Goal: Task Accomplishment & Management: Complete application form

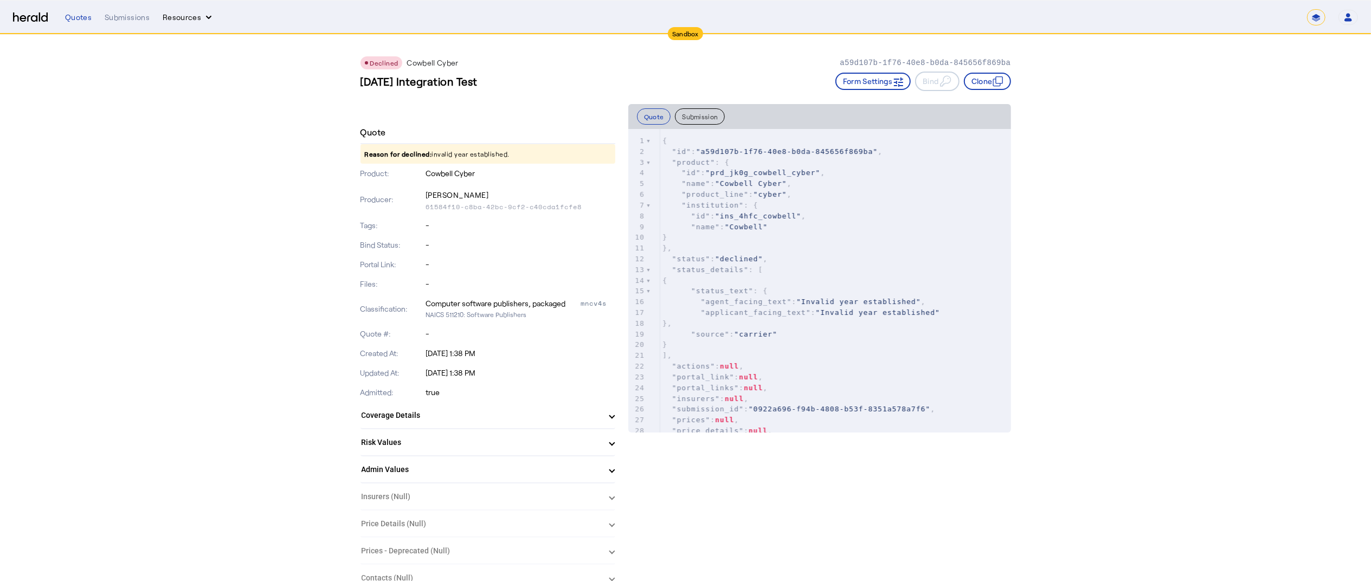
click at [185, 22] on button "Resources" at bounding box center [189, 17] width 52 height 11
click at [126, 19] on div at bounding box center [685, 290] width 1371 height 581
click at [126, 19] on div "Submissions" at bounding box center [127, 17] width 45 height 11
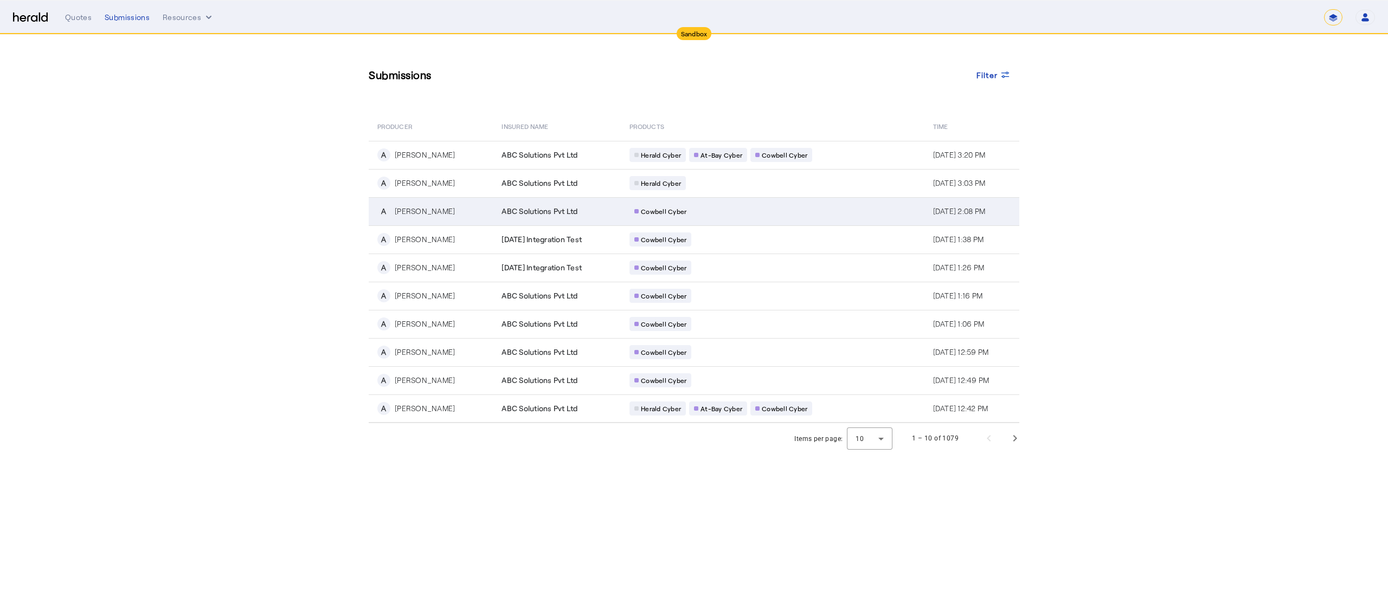
click at [423, 213] on div "[PERSON_NAME]" at bounding box center [425, 211] width 60 height 11
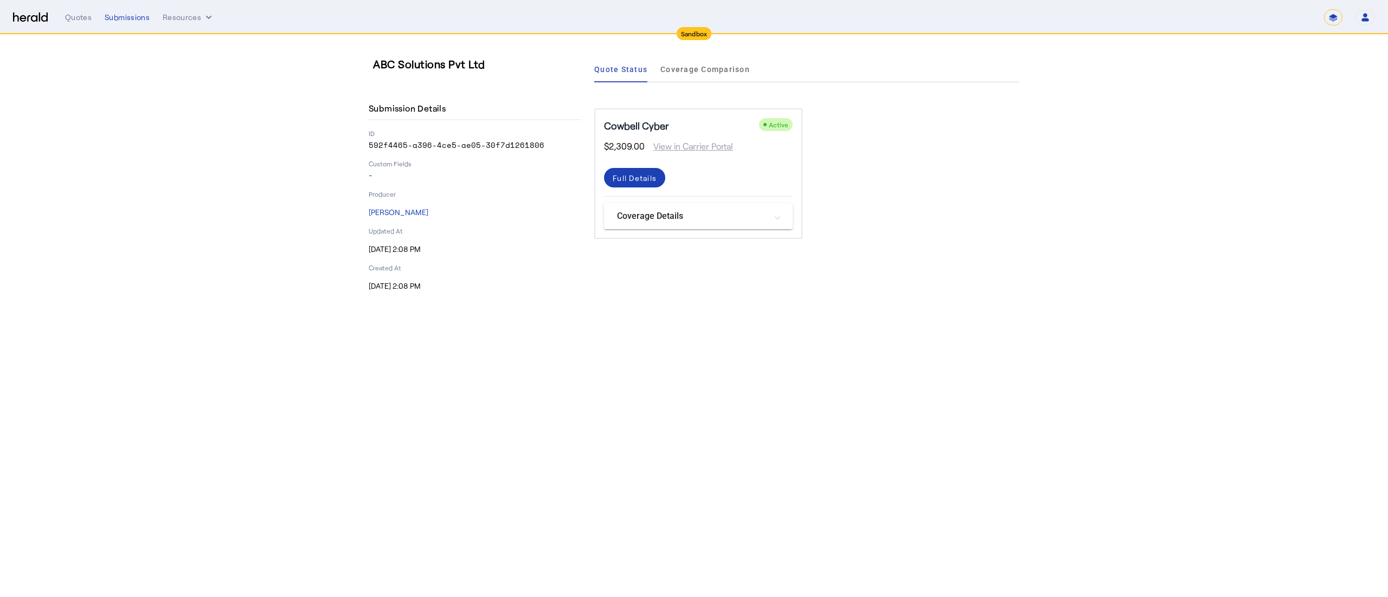
click at [640, 214] on mat-panel-title "Coverage Details" at bounding box center [692, 216] width 150 height 13
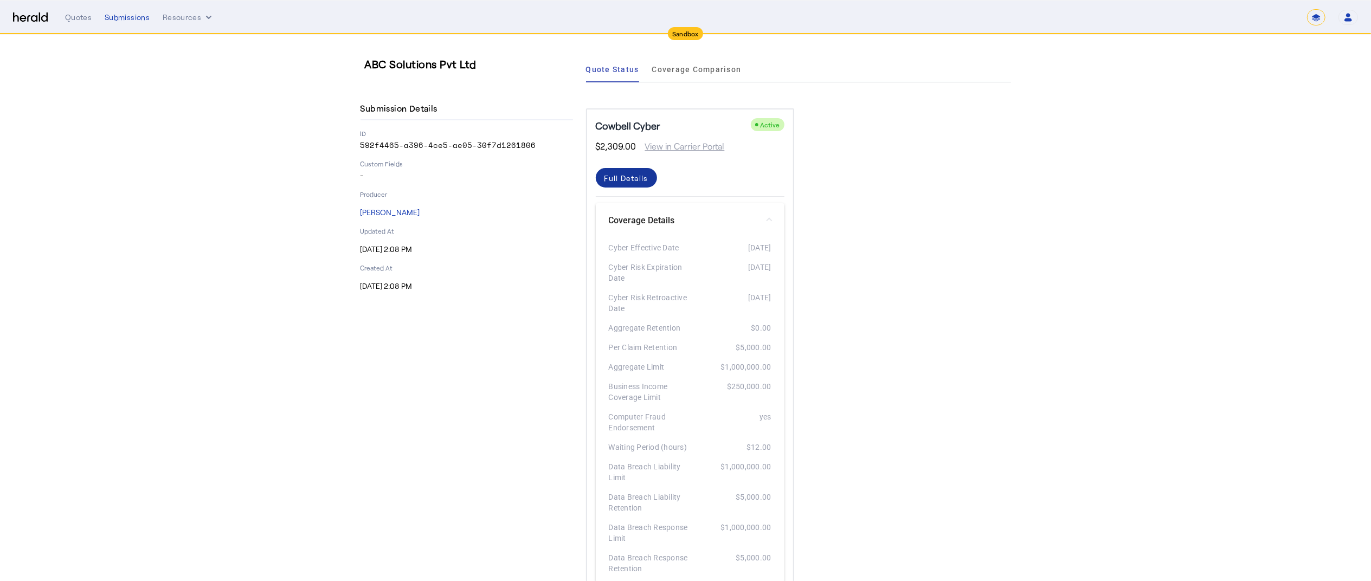
click at [640, 176] on div "Full Details" at bounding box center [627, 177] width 44 height 11
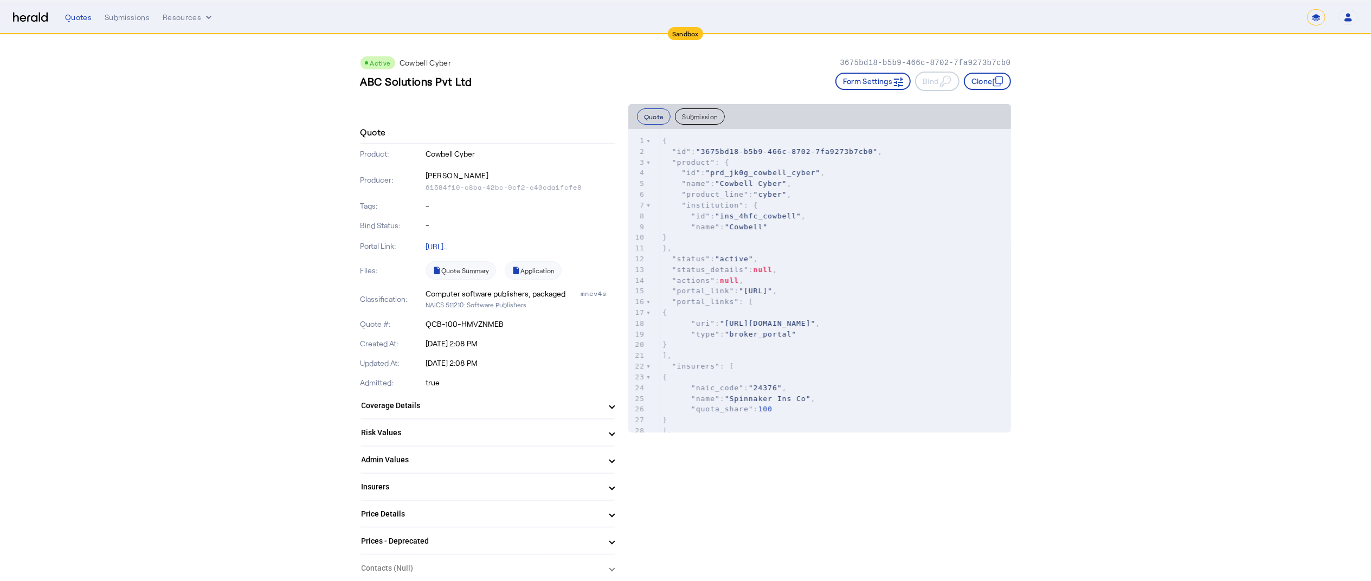
click at [661, 121] on button "Quote" at bounding box center [654, 116] width 34 height 16
click at [704, 112] on button "Submission" at bounding box center [700, 116] width 50 height 16
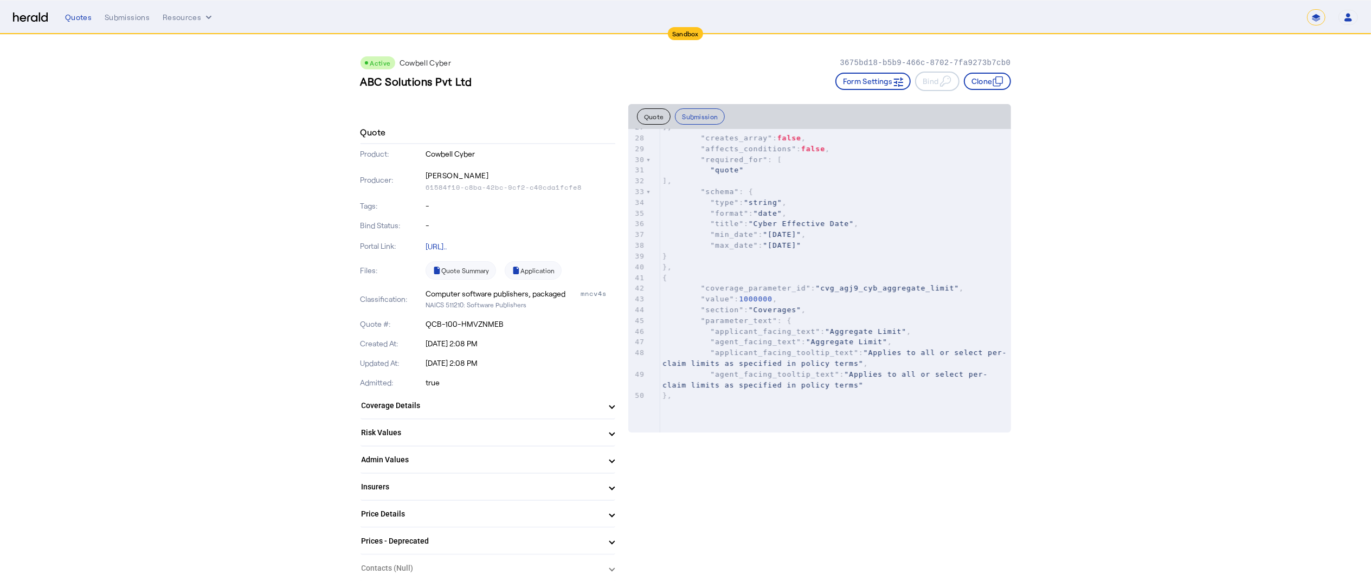
scroll to position [293, 0]
click at [878, 81] on button "Form Settings" at bounding box center [873, 81] width 76 height 17
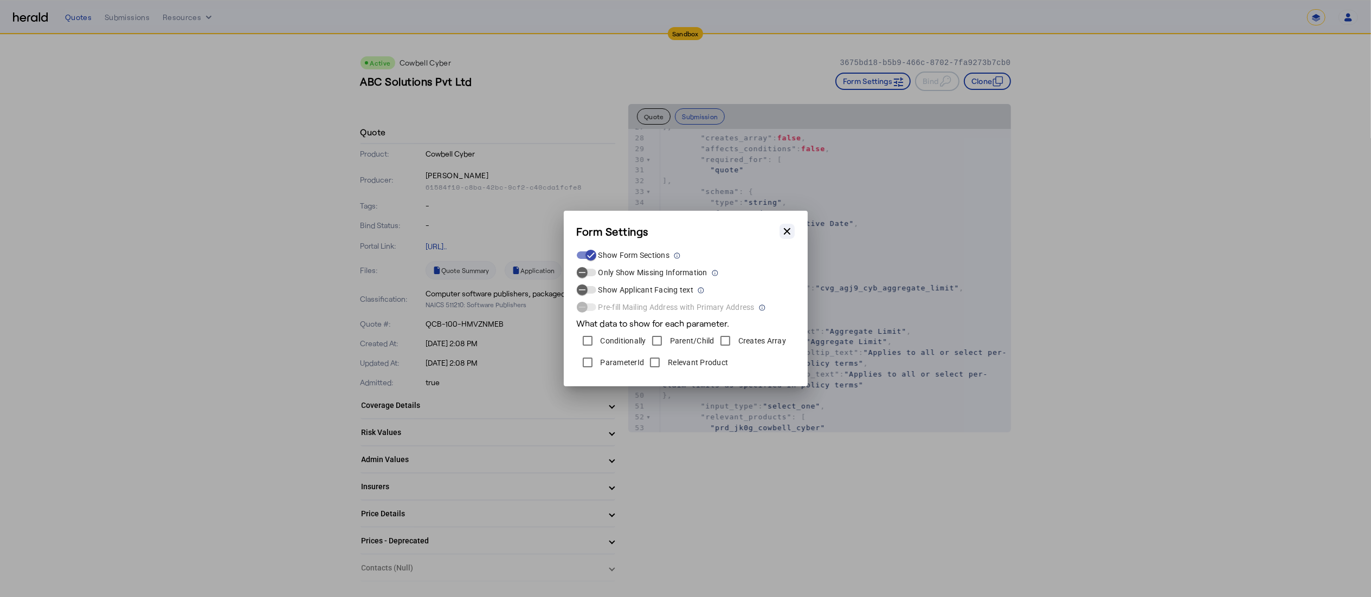
click at [787, 237] on button "Close modal" at bounding box center [787, 231] width 15 height 15
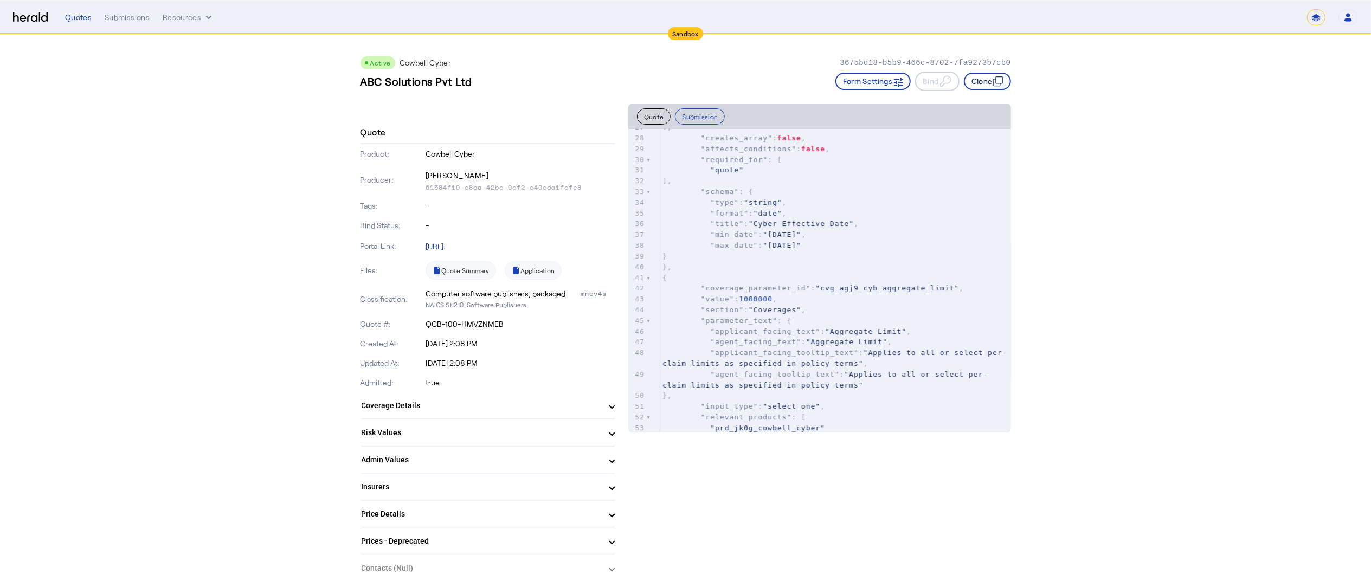
click at [976, 75] on button "Clone" at bounding box center [987, 81] width 47 height 17
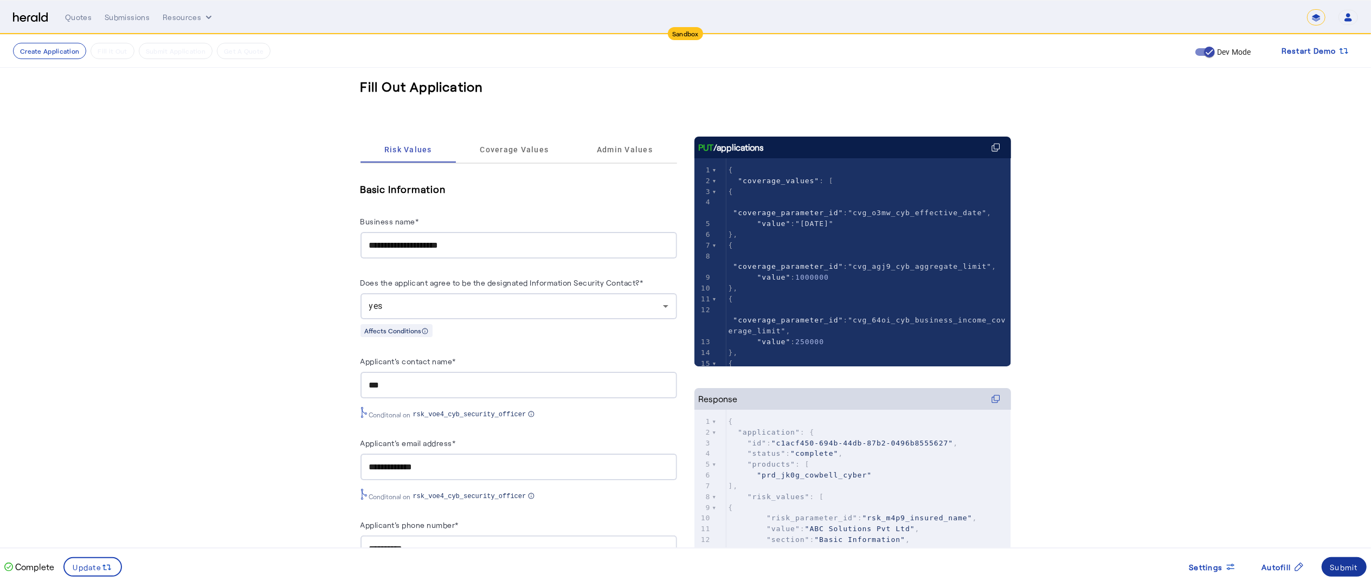
click at [1341, 564] on div "Submit" at bounding box center [1344, 567] width 28 height 11
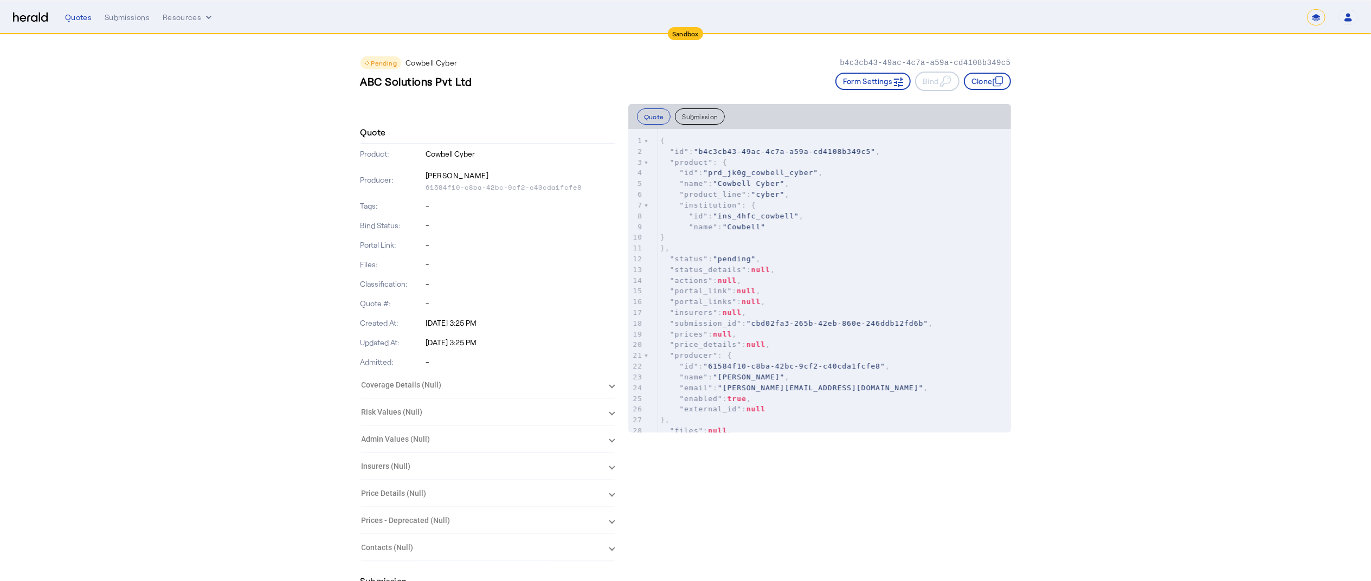
click at [723, 119] on button "Submission" at bounding box center [700, 116] width 50 height 16
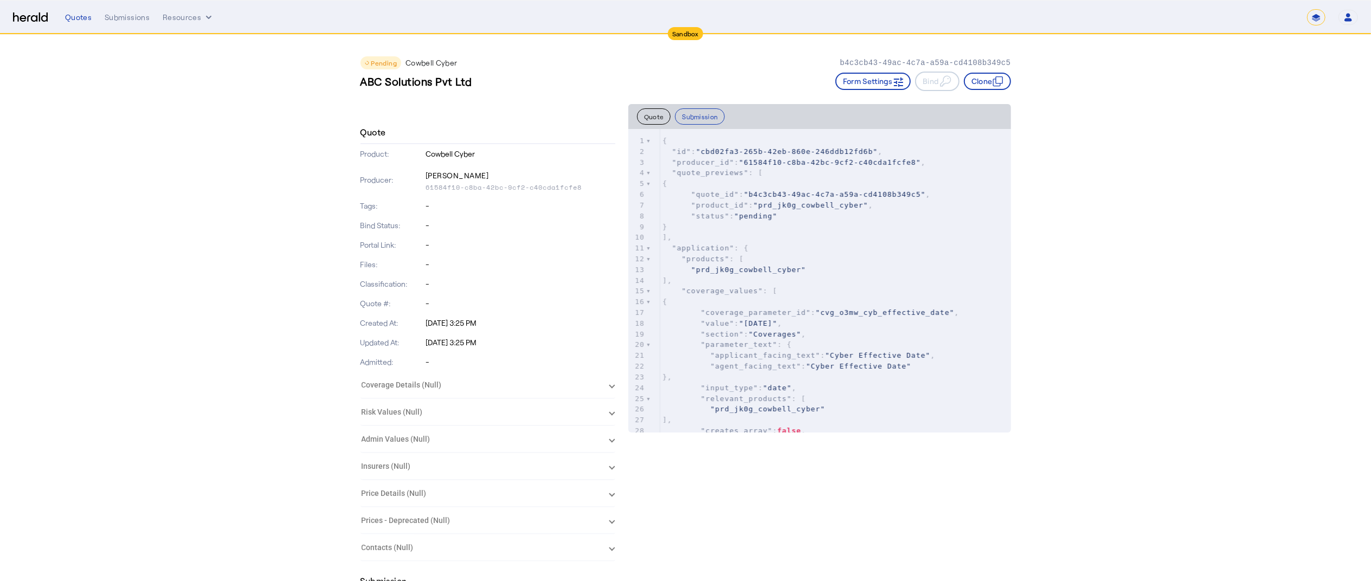
click at [671, 117] on button "Quote" at bounding box center [654, 116] width 34 height 16
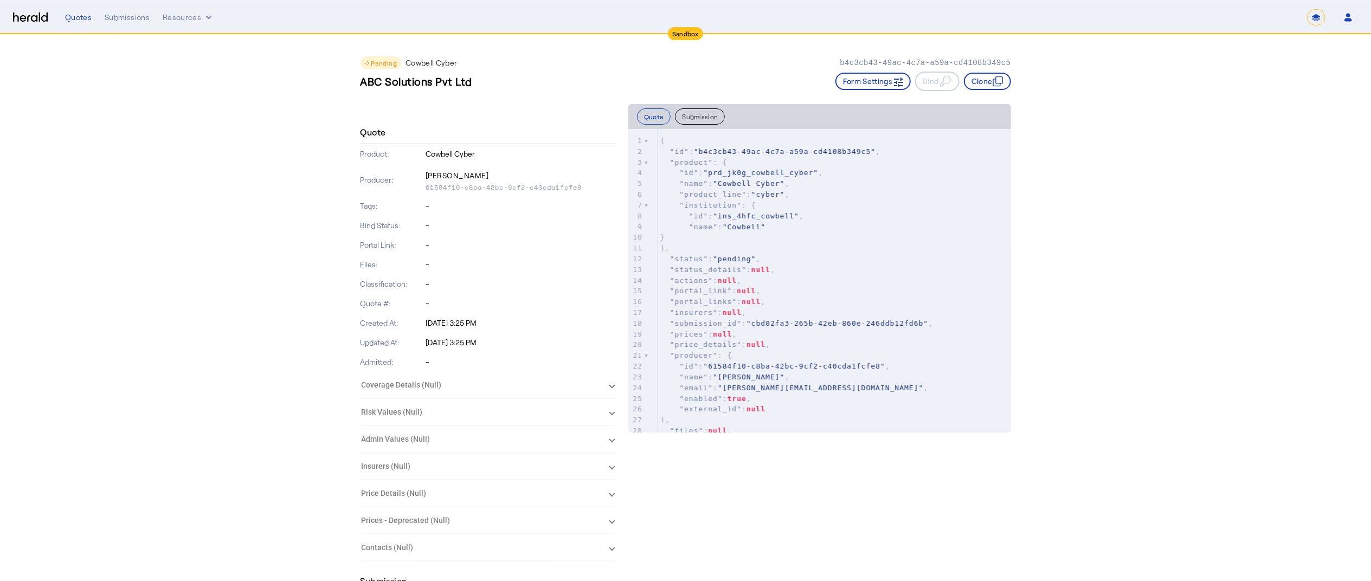
click at [684, 37] on div "Sandbox" at bounding box center [685, 33] width 35 height 13
click at [933, 65] on p "b4c3cb43-49ac-4c7a-a59a-cd4108b349c5" at bounding box center [925, 62] width 171 height 11
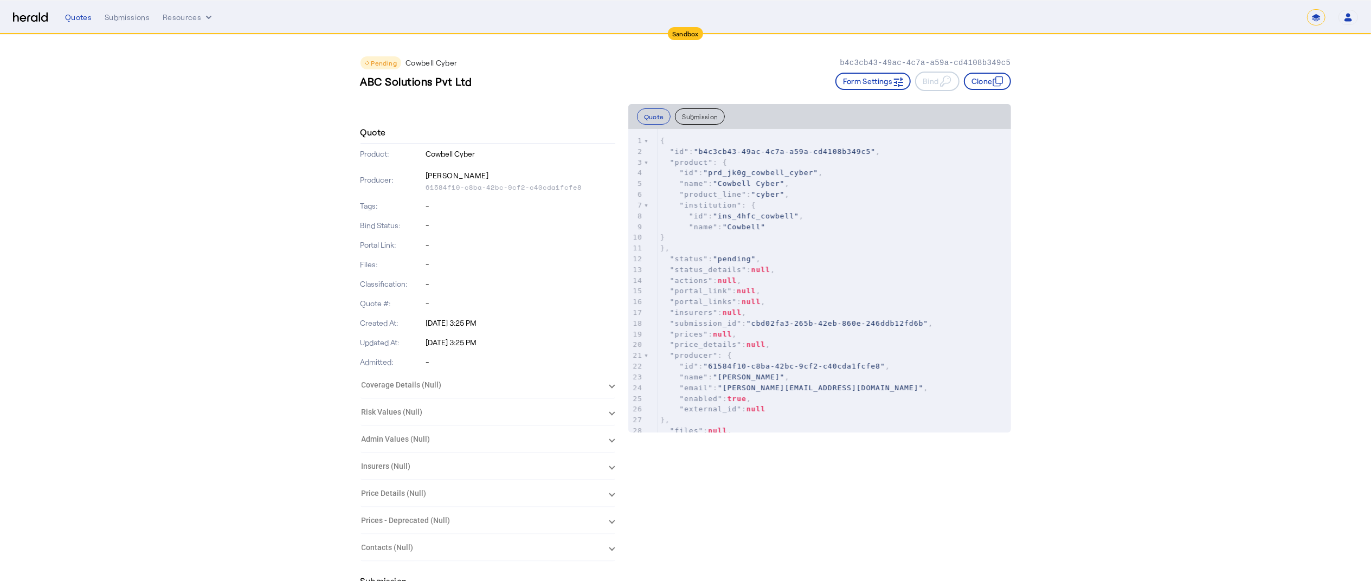
click at [933, 65] on p "b4c3cb43-49ac-4c7a-a59a-cd4108b349c5" at bounding box center [925, 62] width 171 height 11
click at [447, 231] on div "Bind Status: -" at bounding box center [488, 226] width 255 height 20
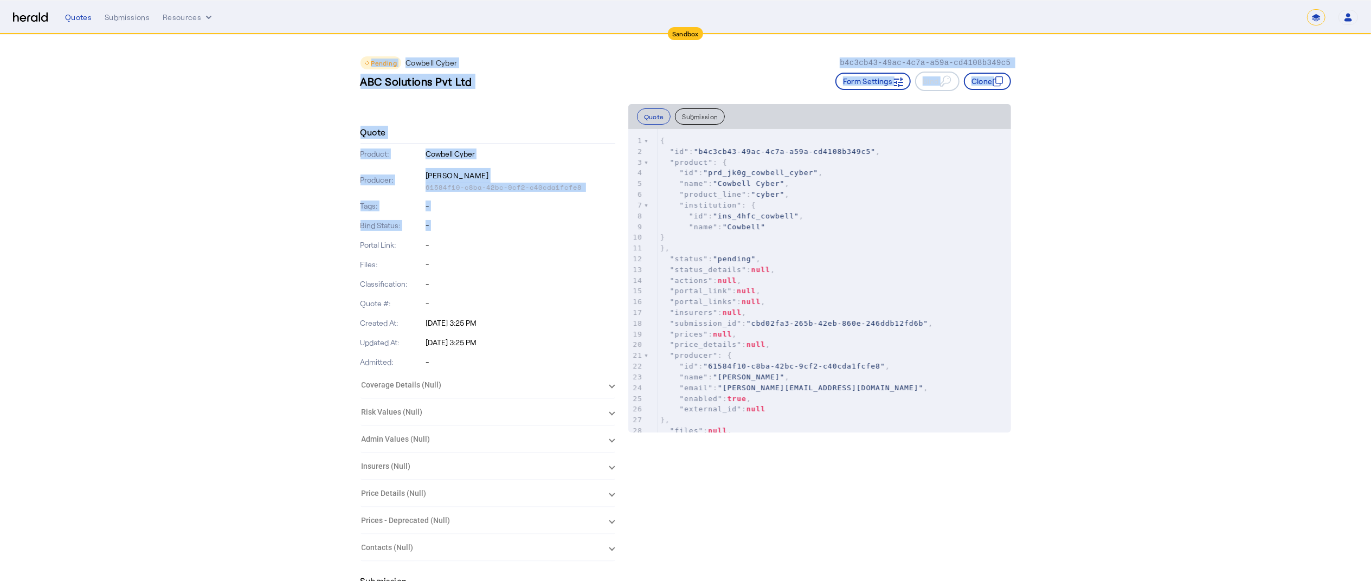
drag, startPoint x: 447, startPoint y: 231, endPoint x: 397, endPoint y: 52, distance: 185.7
click at [397, 52] on div "Pending Cowbell Cyber b4c3cb43-49ac-4c7a-a59a-cd4108b349c5 ABC Solutions Pvt Lt…" at bounding box center [686, 69] width 651 height 69
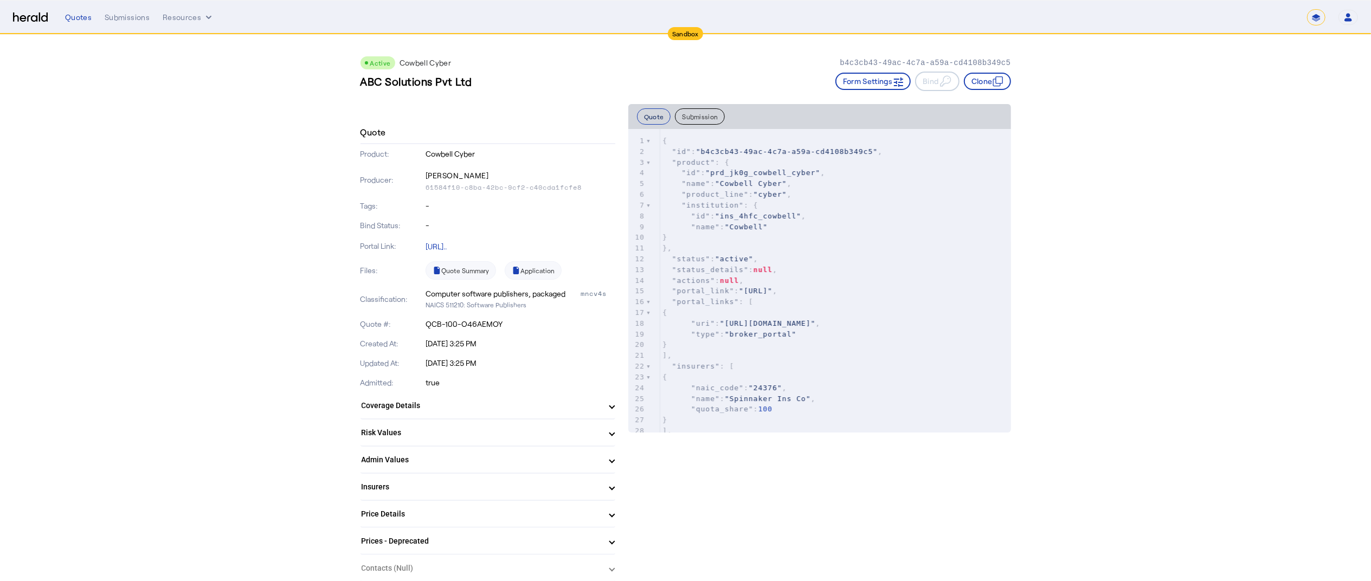
click at [657, 108] on button "Quote" at bounding box center [654, 116] width 34 height 16
click at [679, 113] on div "Quote Submission" at bounding box center [819, 116] width 365 height 16
click at [903, 80] on icon "button" at bounding box center [897, 81] width 11 height 11
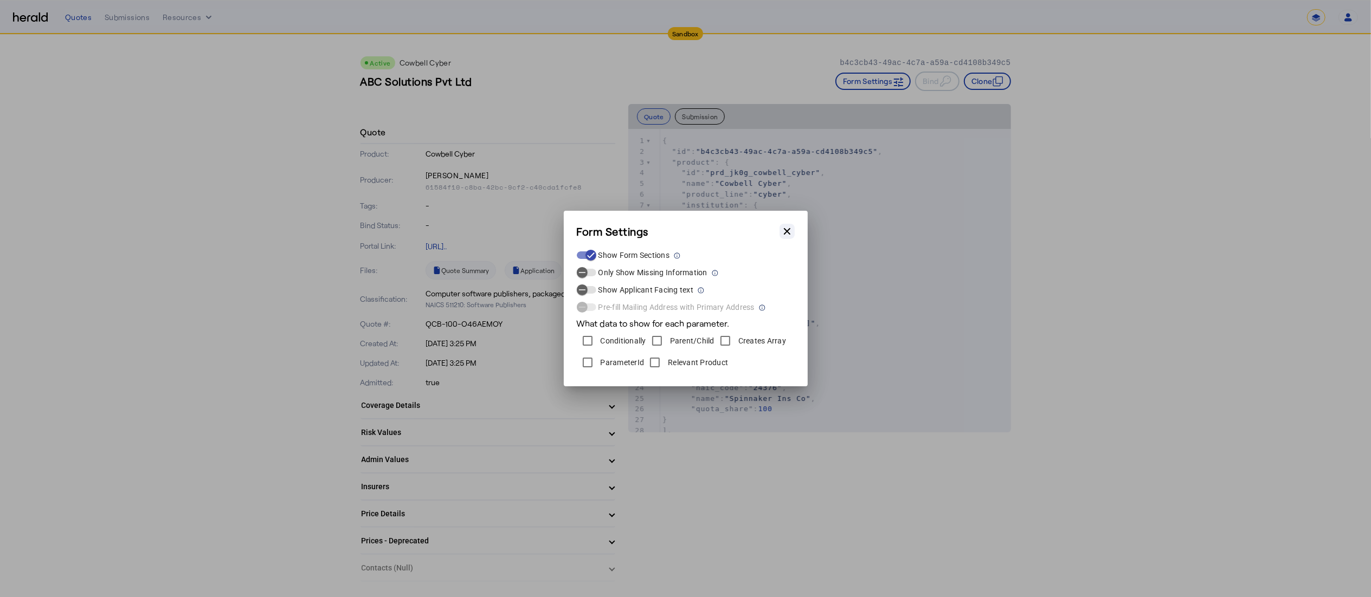
click at [786, 232] on icon "button" at bounding box center [787, 231] width 11 height 11
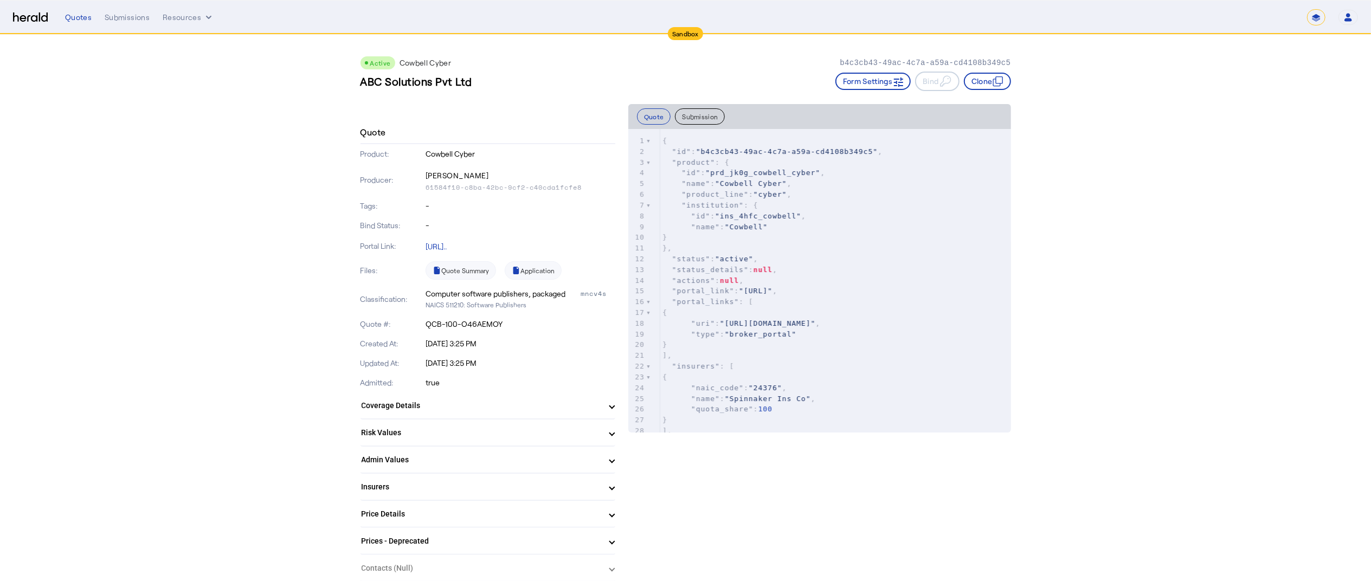
click at [707, 117] on button "Submission" at bounding box center [700, 116] width 50 height 16
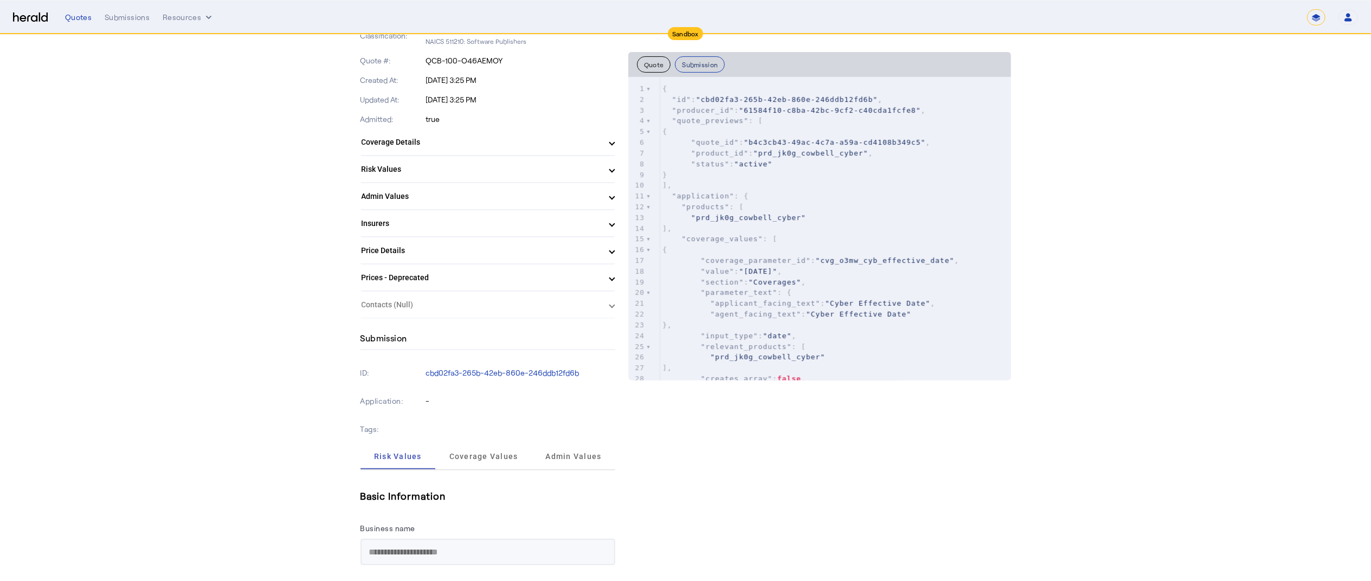
scroll to position [325, 0]
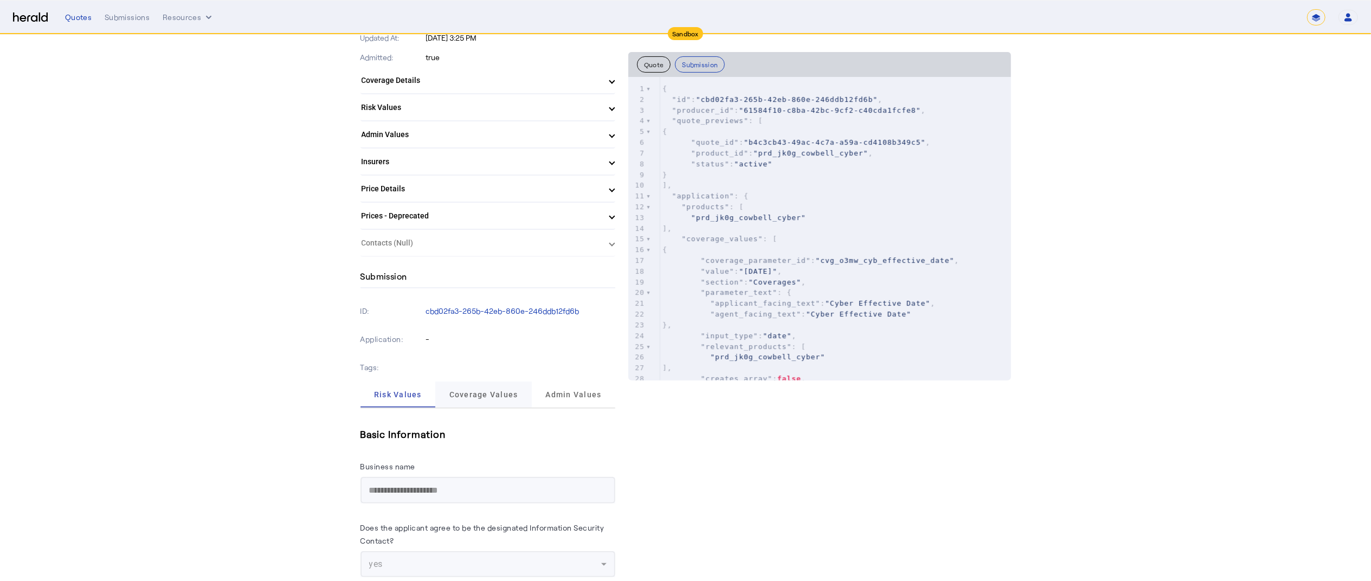
click at [473, 391] on span "Coverage Values" at bounding box center [483, 395] width 69 height 8
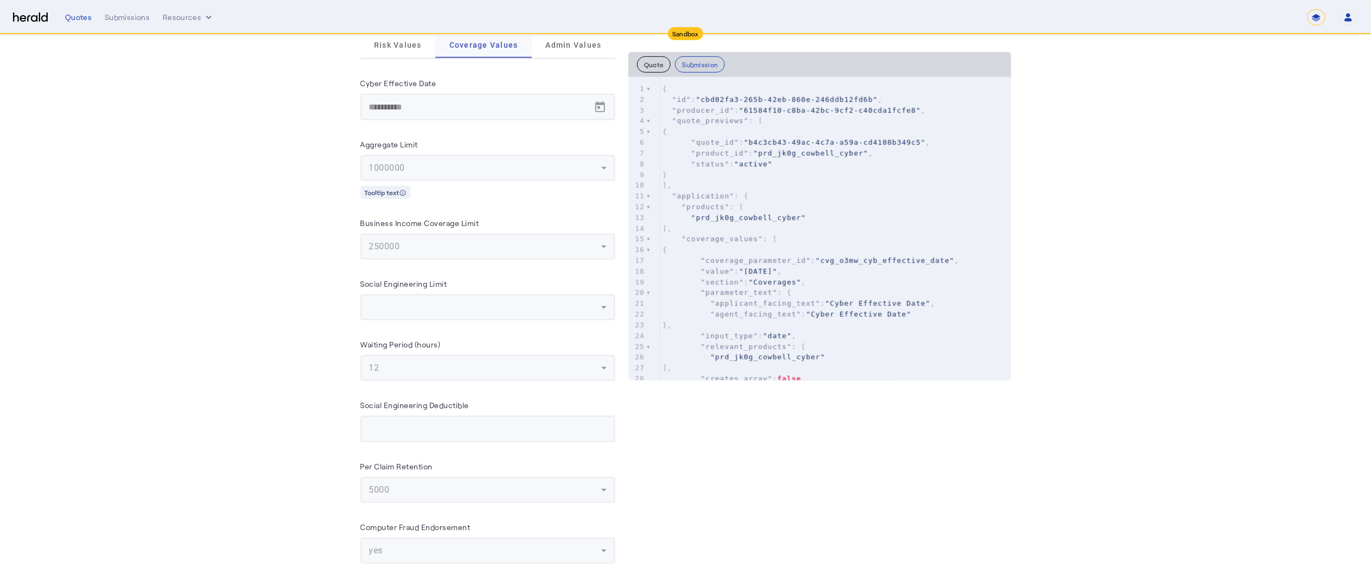
scroll to position [0, 0]
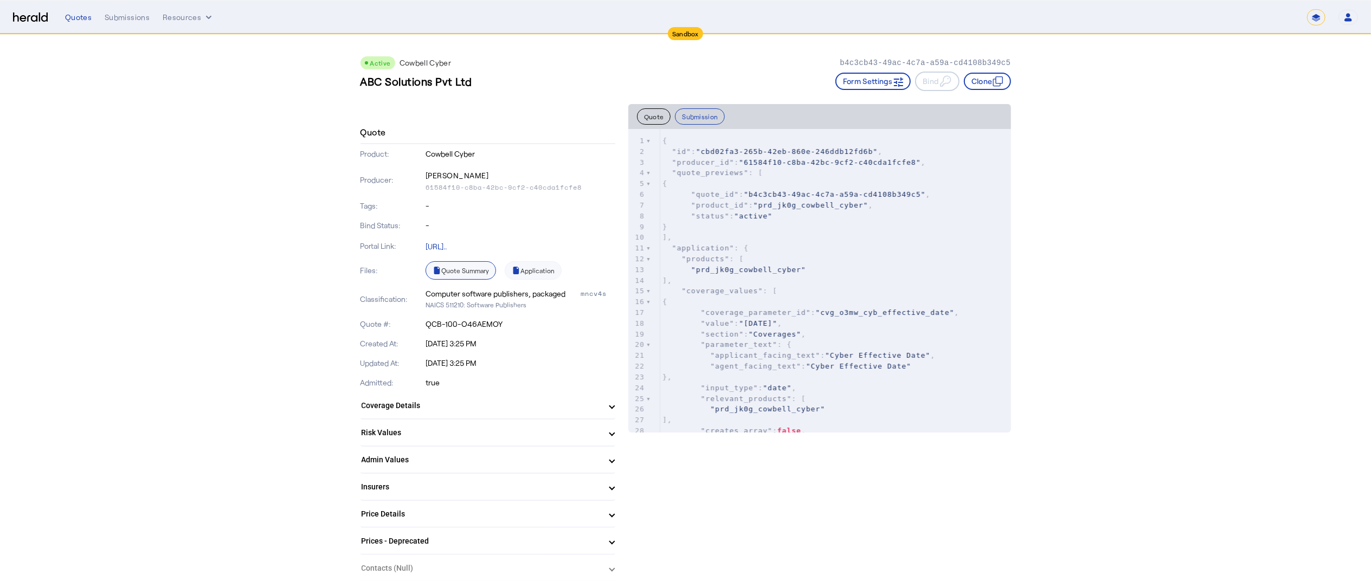
click at [472, 277] on link "Quote Summary" at bounding box center [461, 270] width 70 height 18
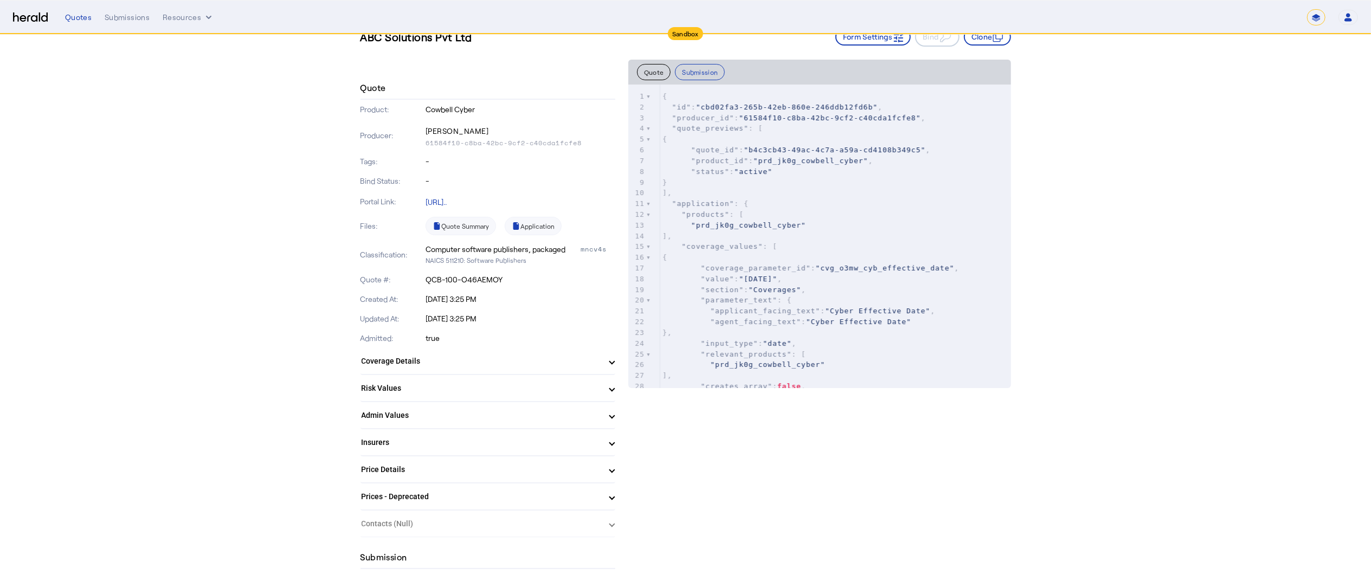
scroll to position [47, 0]
click at [475, 387] on mat-panel-title "Risk Values" at bounding box center [482, 386] width 240 height 11
click at [477, 364] on mat-expansion-panel-header "Coverage Details" at bounding box center [488, 359] width 255 height 26
click at [477, 364] on mat-panel-title "Coverage Details" at bounding box center [482, 363] width 240 height 11
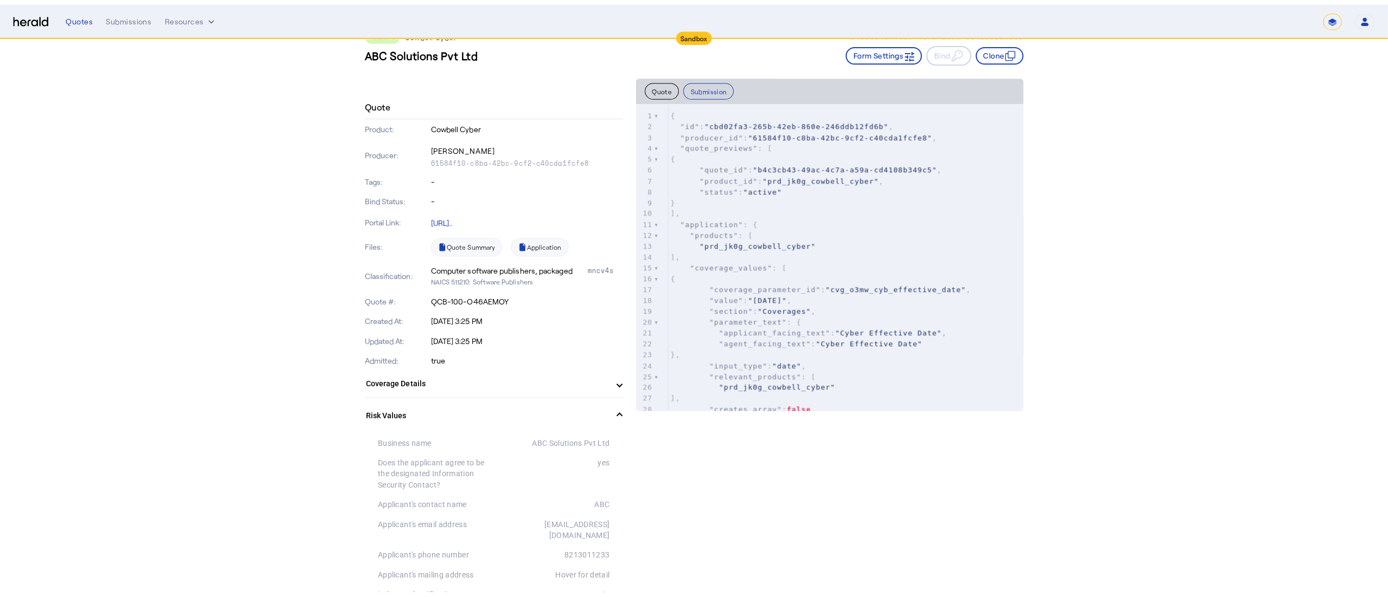
scroll to position [0, 0]
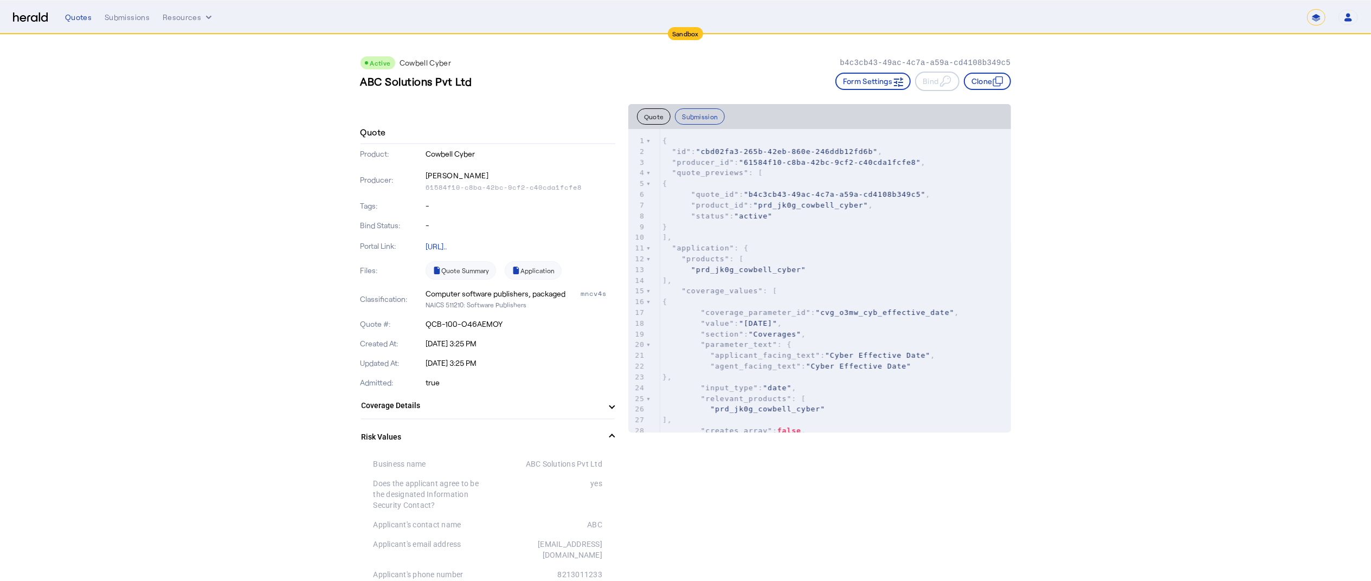
click at [1311, 23] on select "*******" at bounding box center [1316, 17] width 18 height 16
click at [194, 15] on button "Resources" at bounding box center [189, 17] width 52 height 11
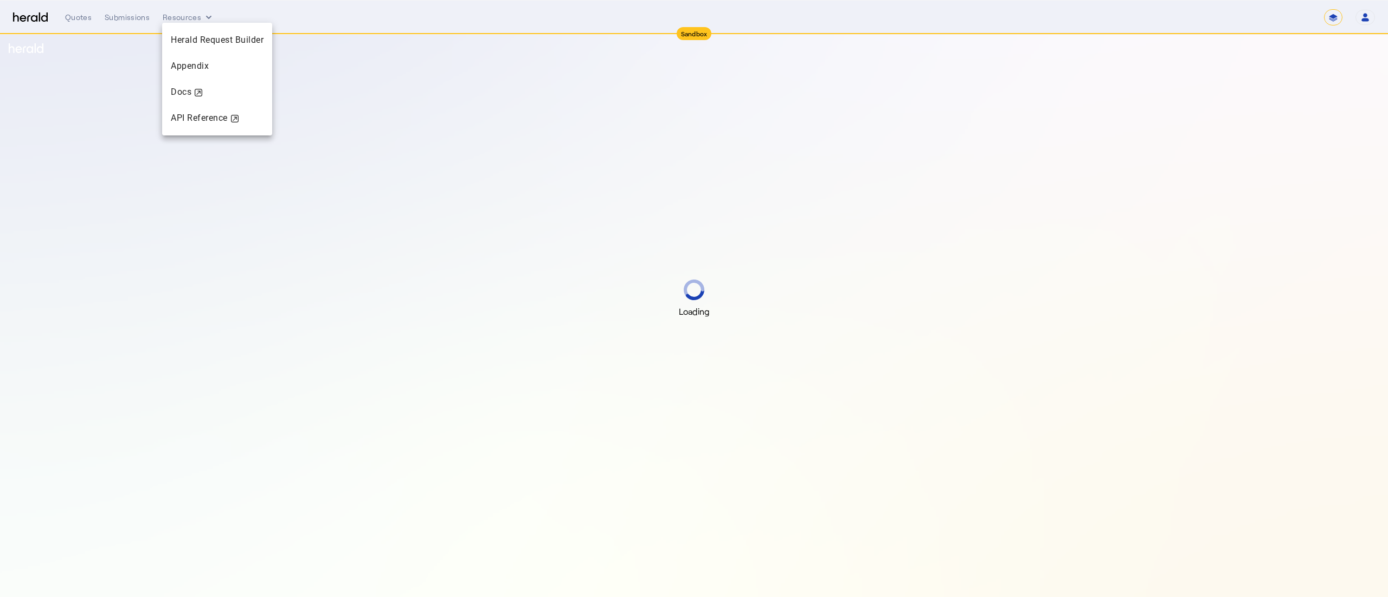
click at [695, 283] on div at bounding box center [694, 298] width 1388 height 597
click at [692, 31] on div "Sandbox" at bounding box center [694, 33] width 35 height 13
click at [190, 20] on button "Resources" at bounding box center [189, 17] width 52 height 11
click at [130, 17] on div at bounding box center [694, 298] width 1388 height 597
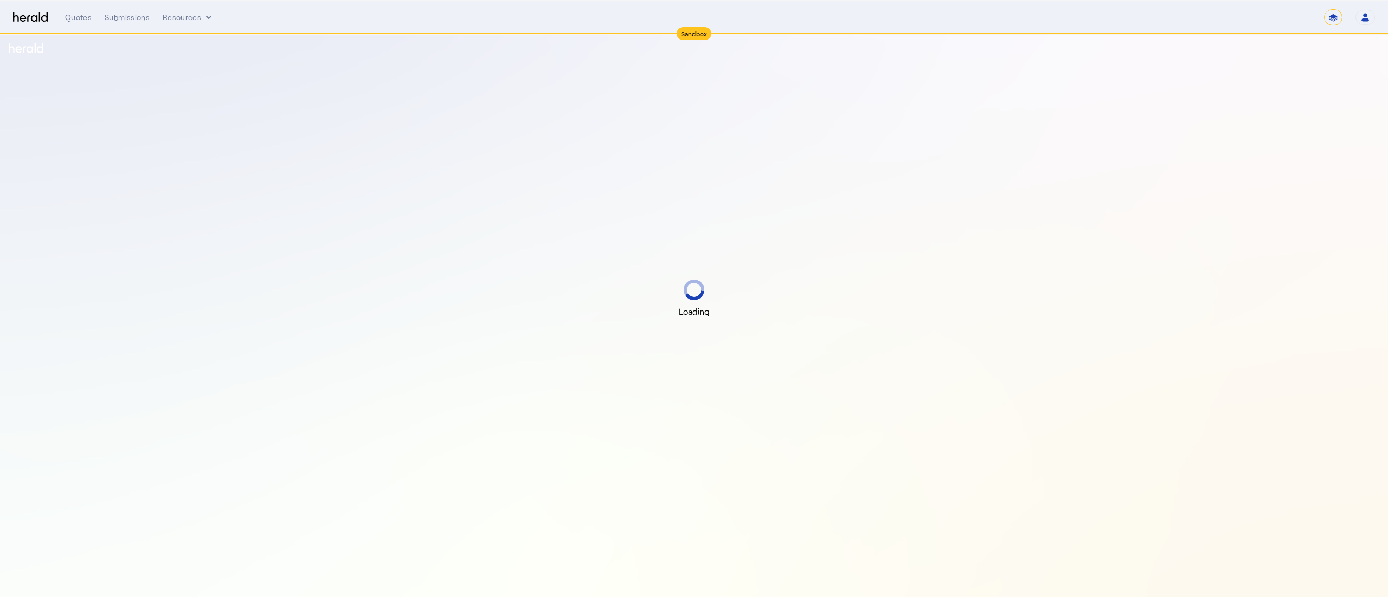
click at [130, 17] on div "Submissions" at bounding box center [127, 17] width 45 height 11
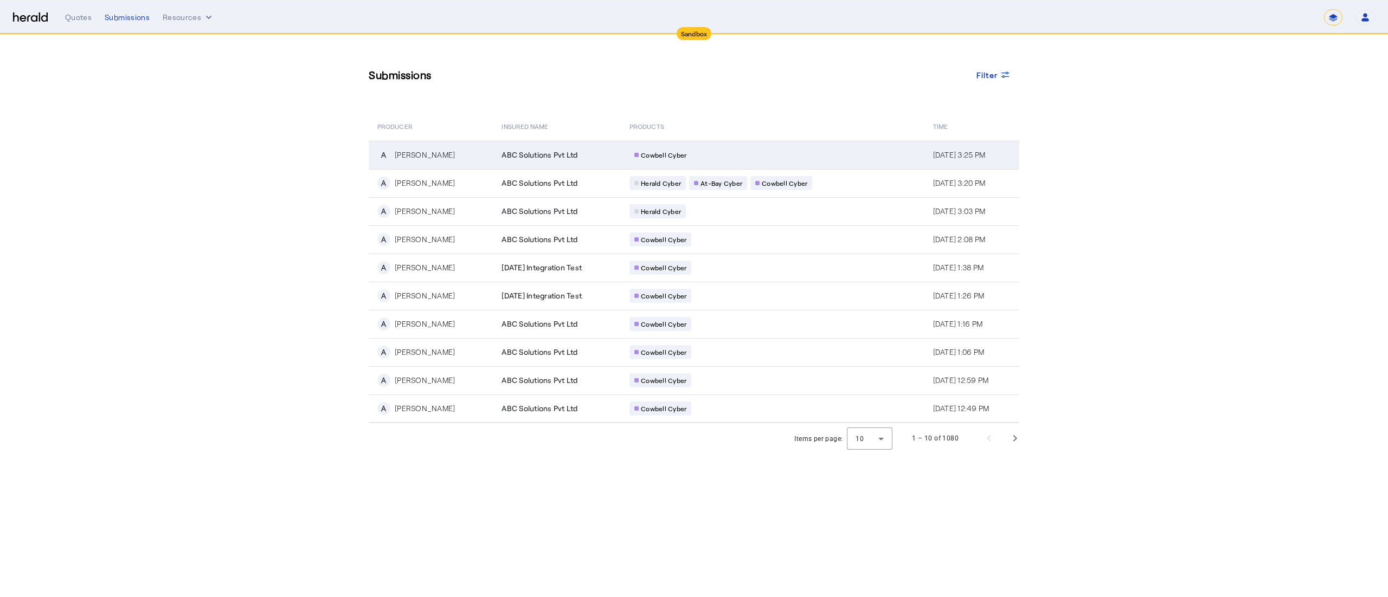
click at [430, 156] on div "[PERSON_NAME]" at bounding box center [425, 155] width 60 height 11
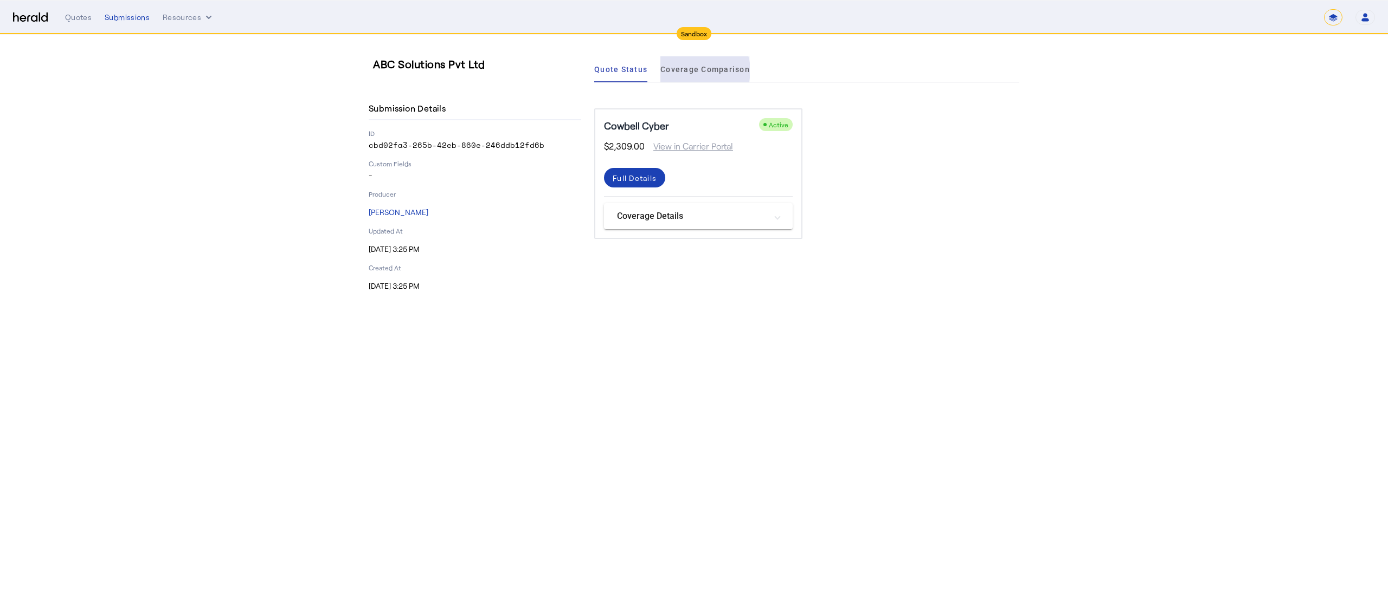
click at [699, 70] on span "Coverage Comparison" at bounding box center [704, 70] width 89 height 8
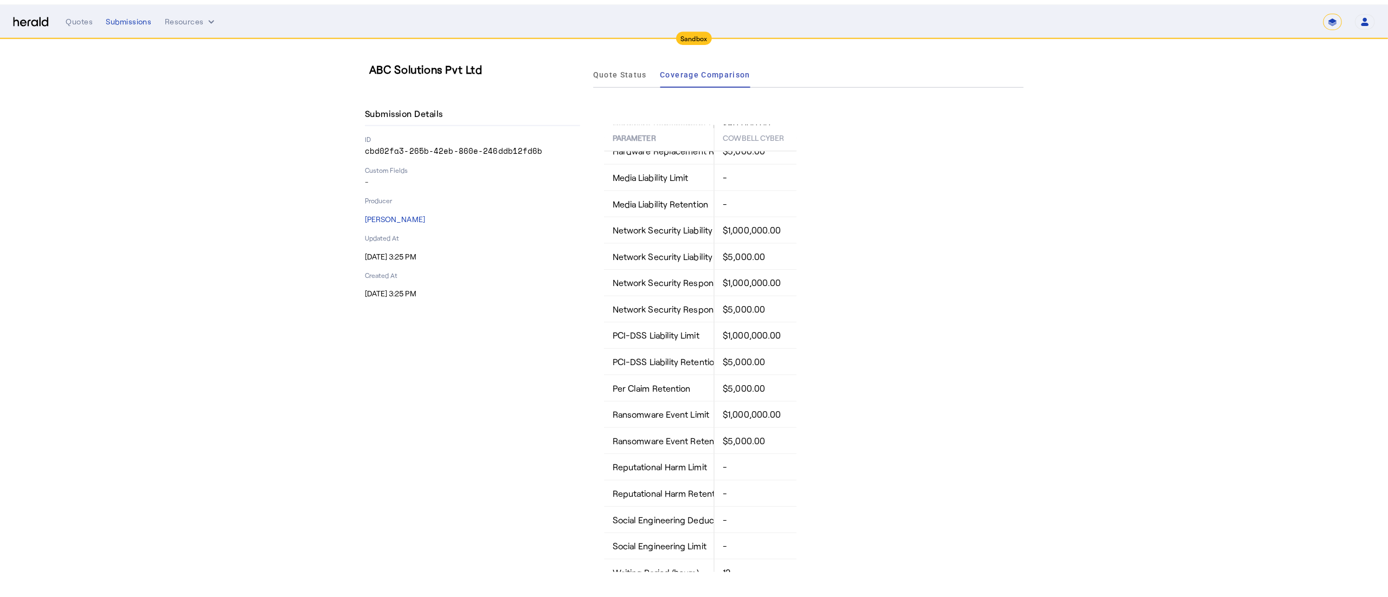
scroll to position [794, 0]
click at [633, 67] on span "Quote Status" at bounding box center [612, 70] width 53 height 8
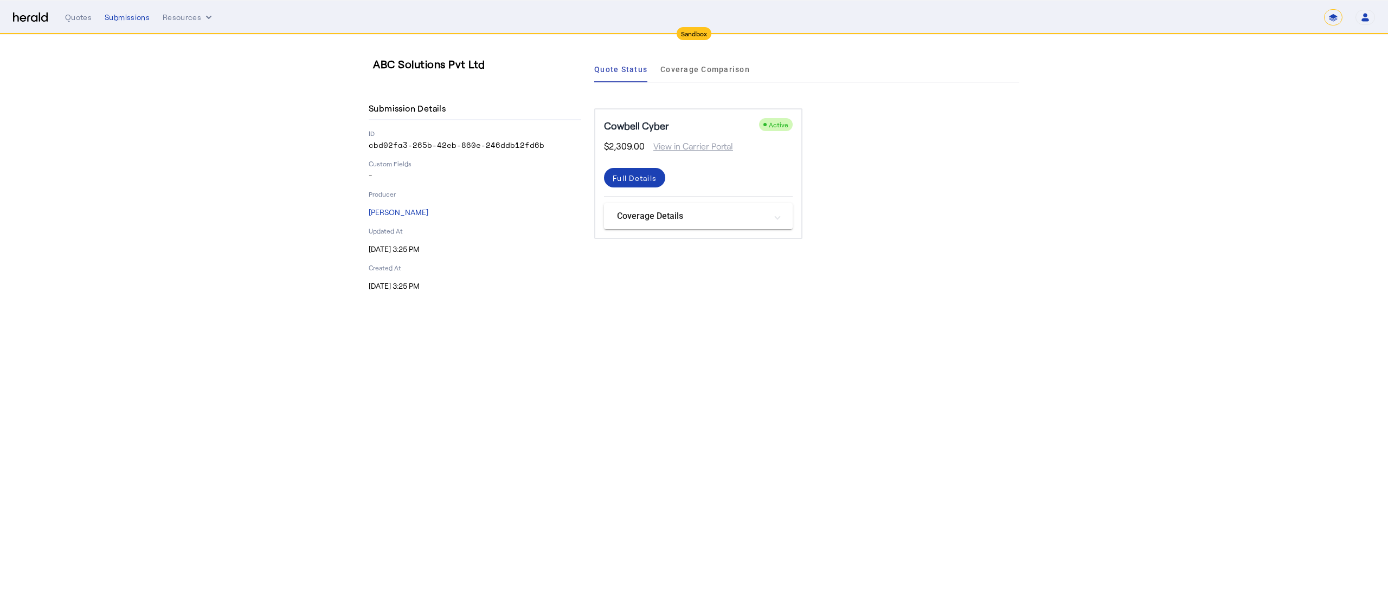
click at [779, 123] on span "Active" at bounding box center [779, 125] width 20 height 8
click at [124, 21] on div "Submissions" at bounding box center [127, 17] width 45 height 11
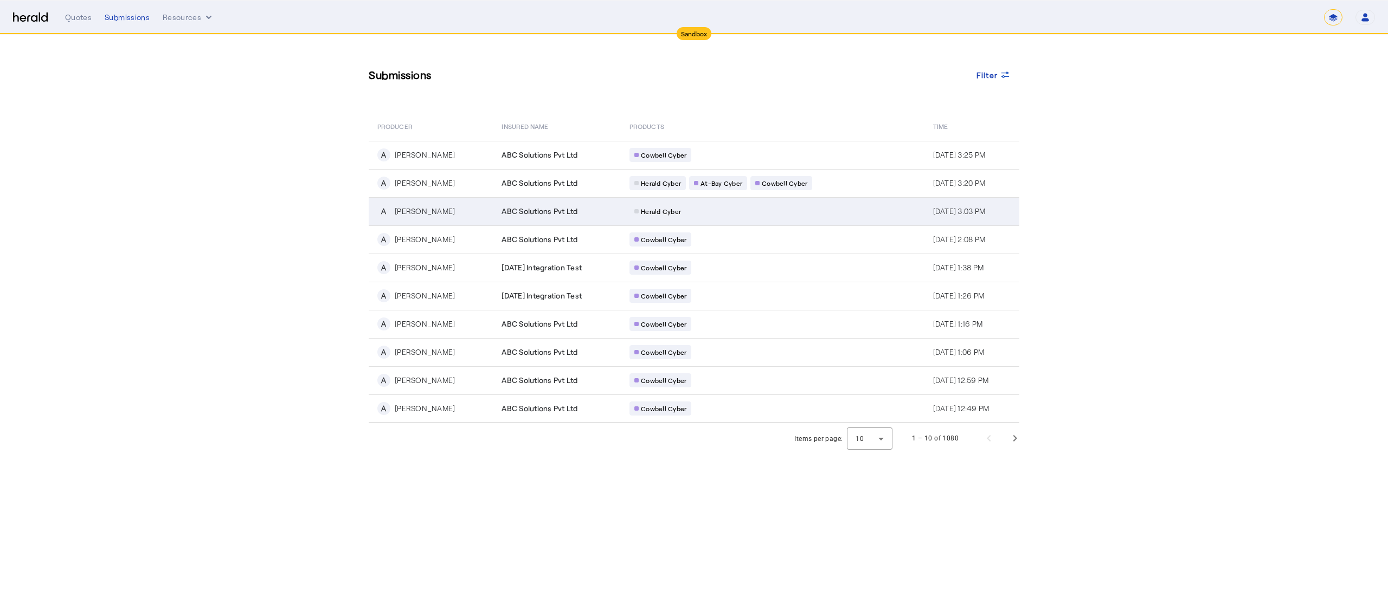
click at [449, 216] on div "A Arpan Saha" at bounding box center [432, 211] width 111 height 13
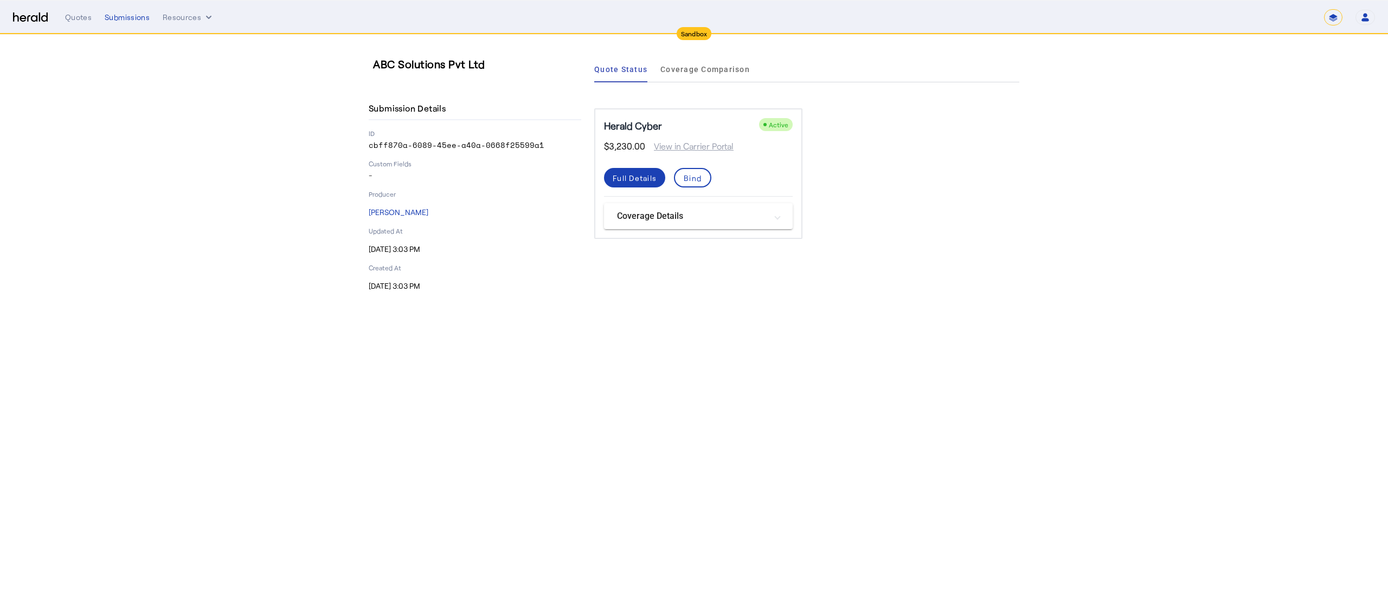
drag, startPoint x: 142, startPoint y: 21, endPoint x: 105, endPoint y: 208, distance: 190.6
click at [105, 208] on section "ABC Solutions Pvt Ltd Submission Details ID cbff870a-6089-45ee-a40a-0668f25599a…" at bounding box center [694, 174] width 1388 height 279
drag, startPoint x: 115, startPoint y: 16, endPoint x: 87, endPoint y: 62, distance: 53.3
click at [87, 62] on section "ABC Solutions Pvt Ltd Submission Details ID cbff870a-6089-45ee-a40a-0668f25599a…" at bounding box center [694, 174] width 1388 height 279
click at [133, 16] on div "Submissions" at bounding box center [127, 17] width 45 height 11
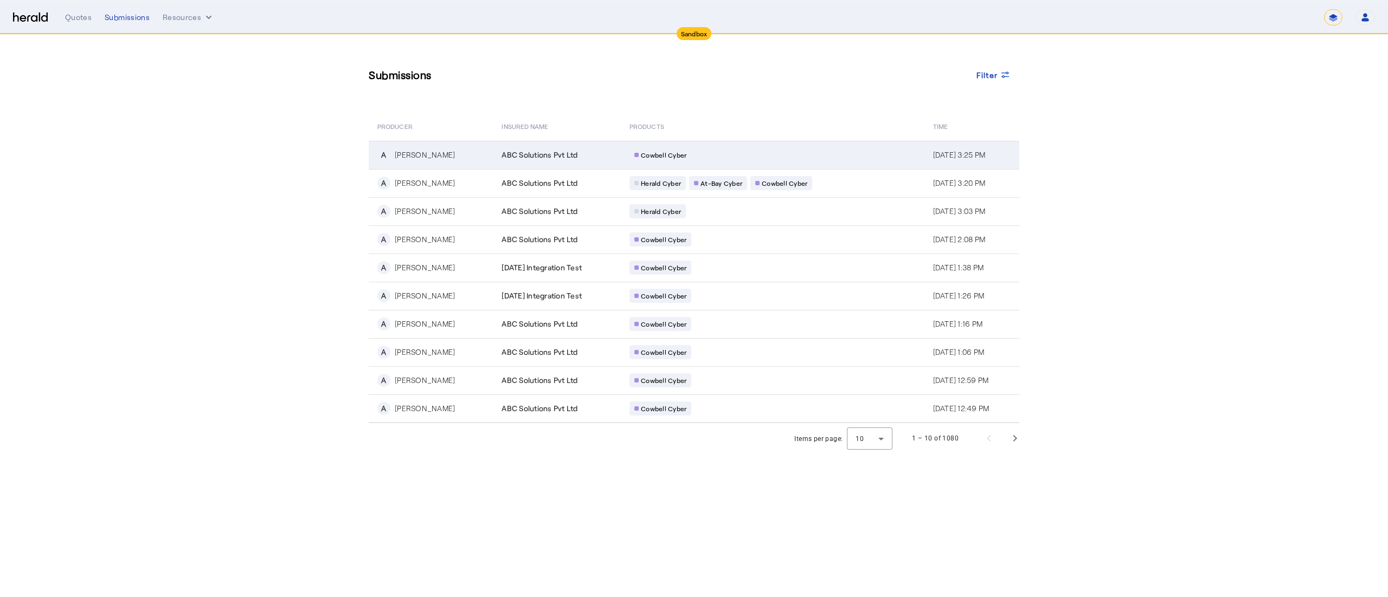
click at [439, 157] on div "A Arpan Saha" at bounding box center [432, 155] width 111 height 13
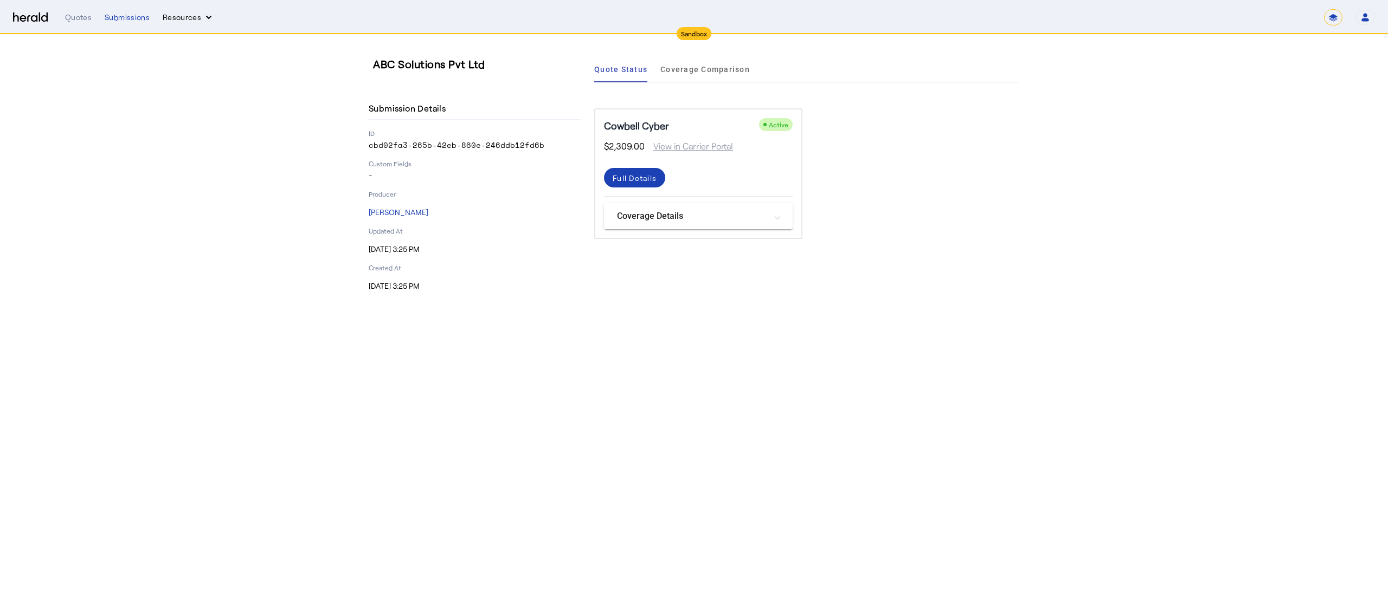
click at [188, 22] on button "Resources" at bounding box center [189, 17] width 52 height 11
click at [72, 25] on div at bounding box center [694, 298] width 1388 height 597
click at [74, 21] on div "Quotes" at bounding box center [78, 17] width 27 height 11
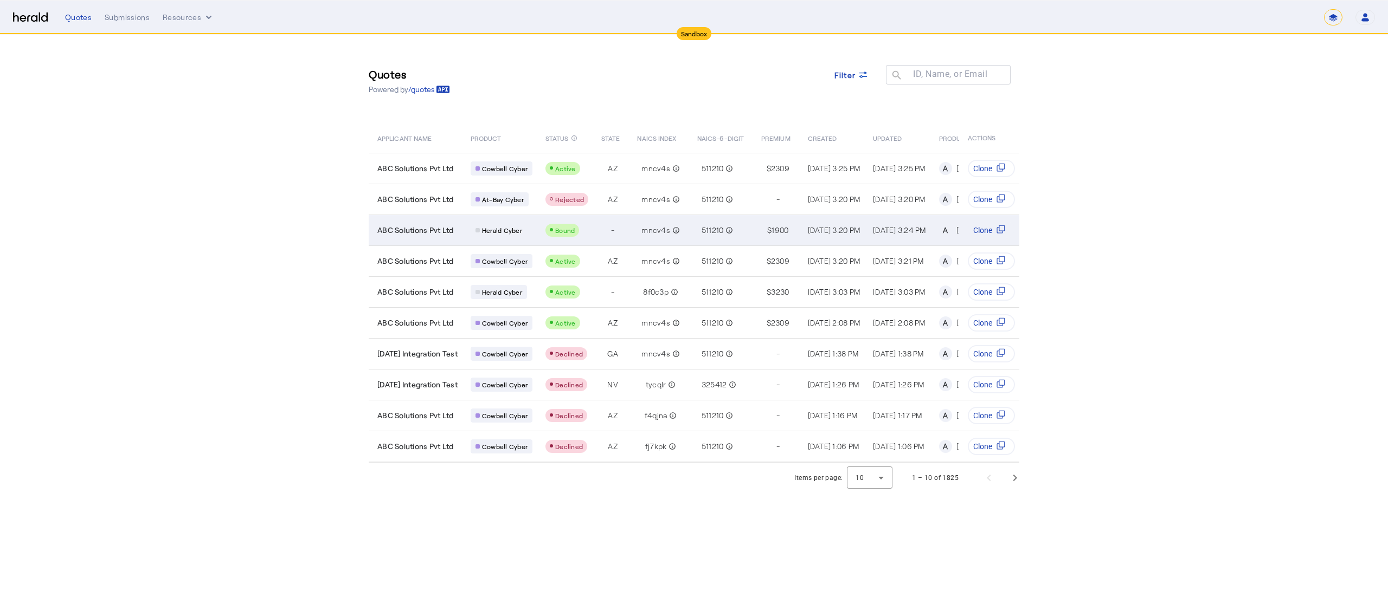
click at [417, 233] on span "ABC Solutions Pvt Ltd" at bounding box center [415, 230] width 76 height 11
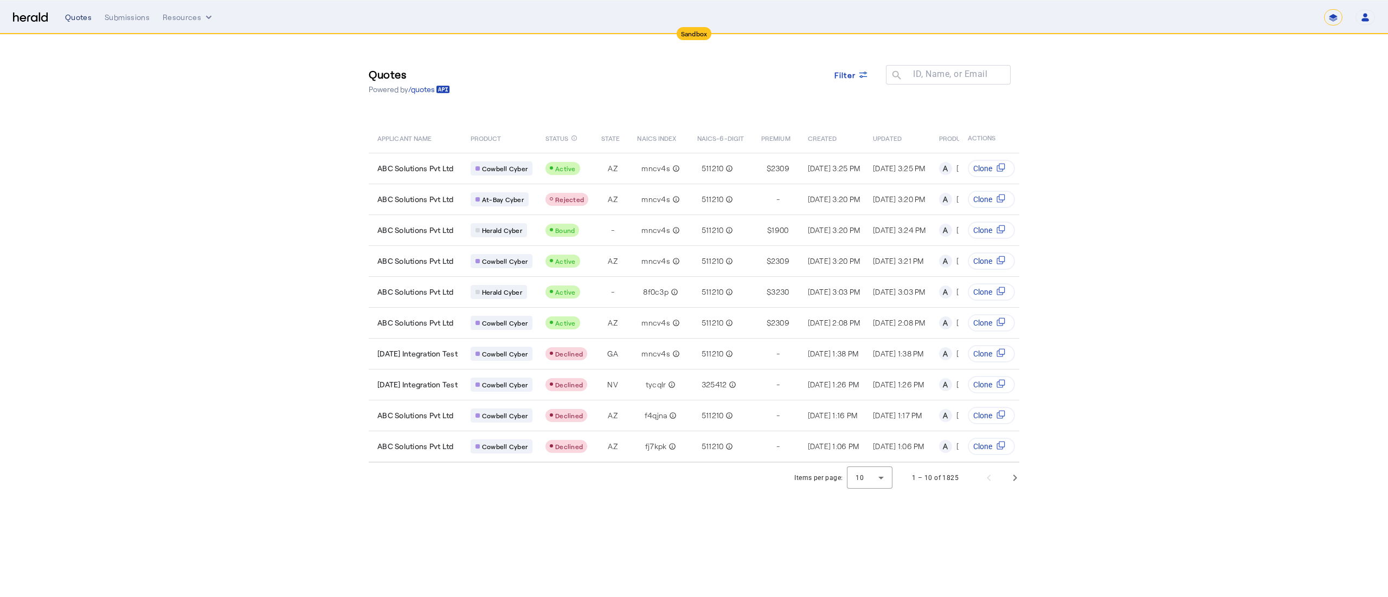
click at [85, 21] on div "Quotes" at bounding box center [78, 17] width 27 height 11
click at [178, 20] on button "Resources" at bounding box center [189, 17] width 52 height 11
click at [200, 35] on span "Herald Request Builder" at bounding box center [217, 40] width 93 height 10
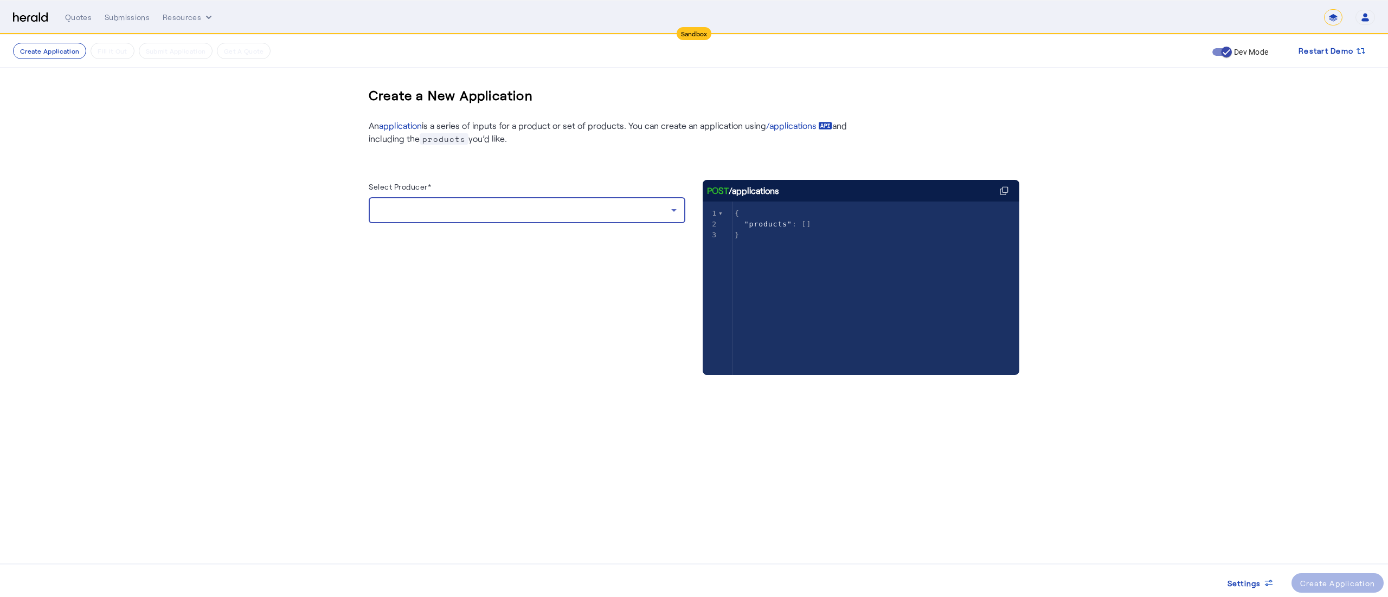
click at [437, 212] on div at bounding box center [524, 210] width 294 height 13
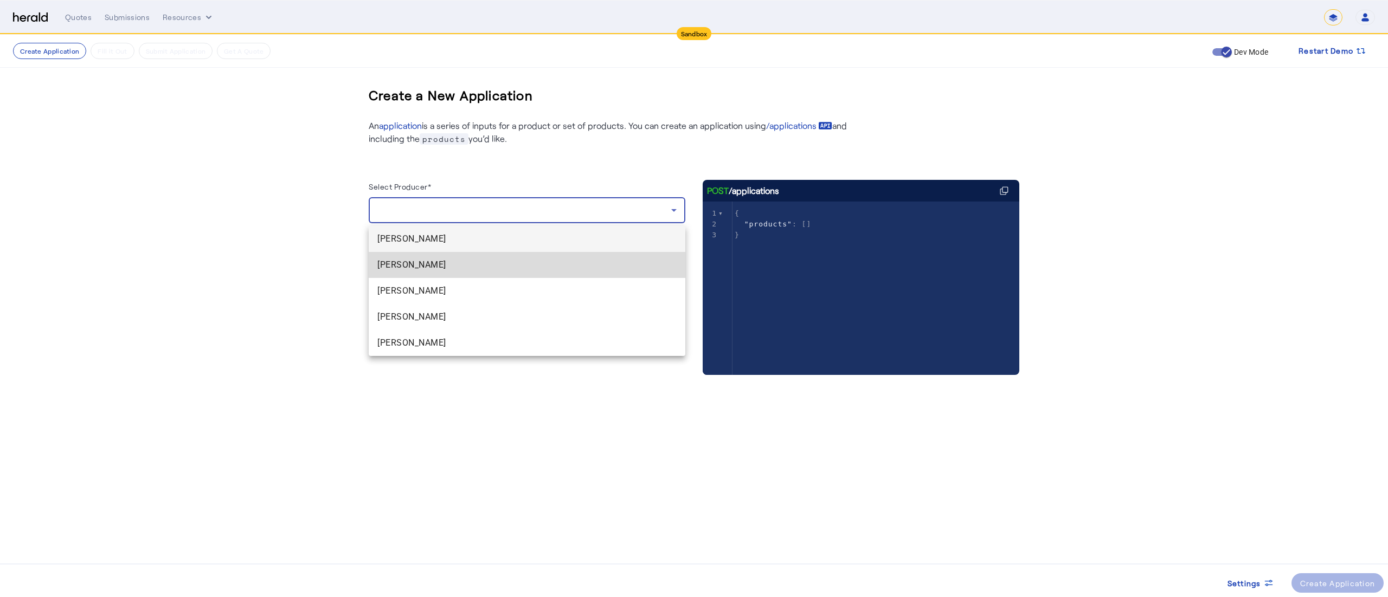
click at [421, 266] on span "[PERSON_NAME]" at bounding box center [526, 265] width 299 height 13
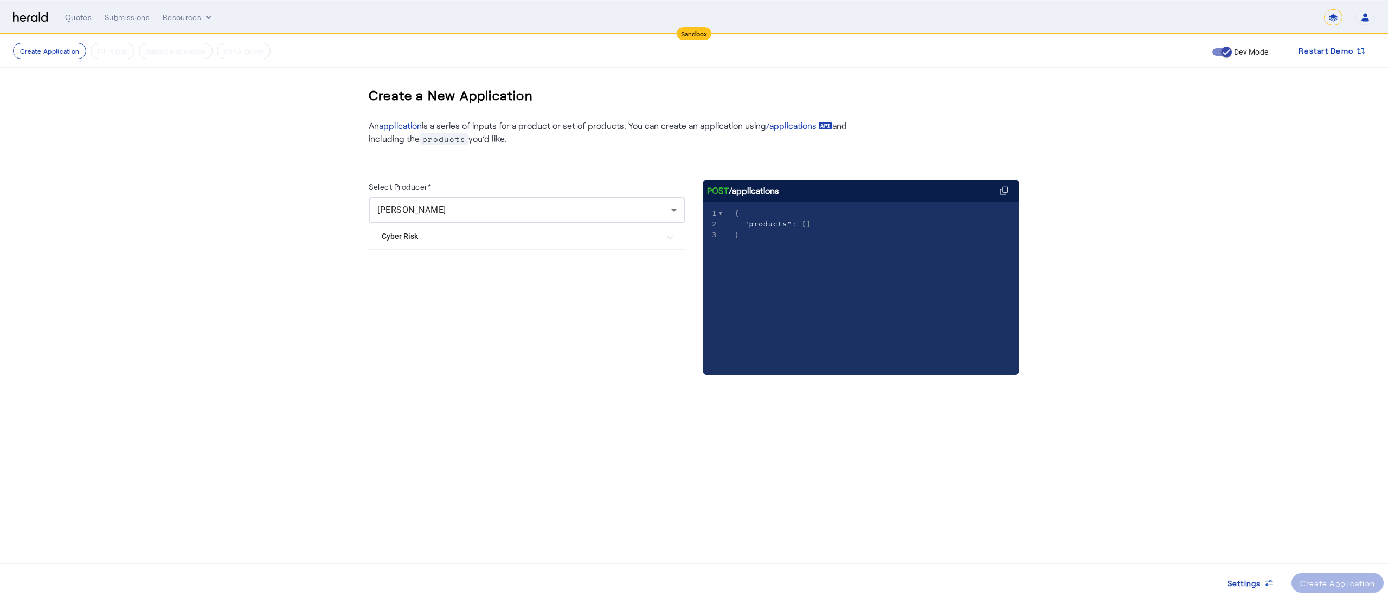
click at [409, 232] on Risk "Cyber Risk" at bounding box center [521, 236] width 278 height 11
click at [1356, 573] on span at bounding box center [1337, 583] width 93 height 26
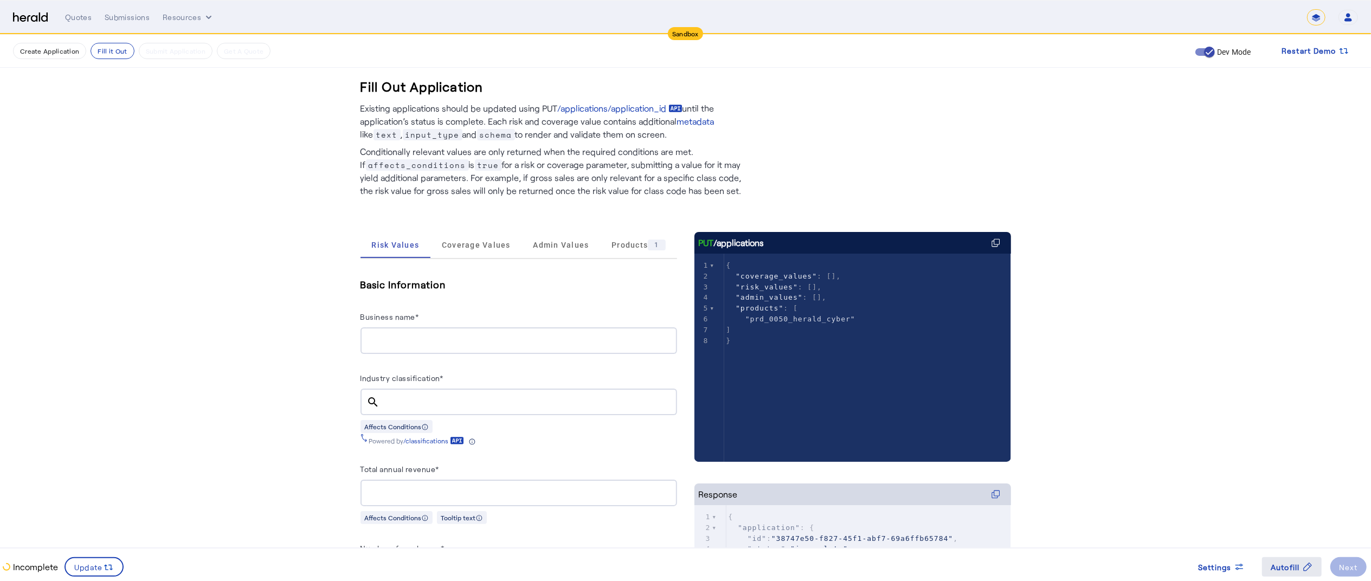
click at [1273, 568] on span "Autofill" at bounding box center [1285, 567] width 29 height 11
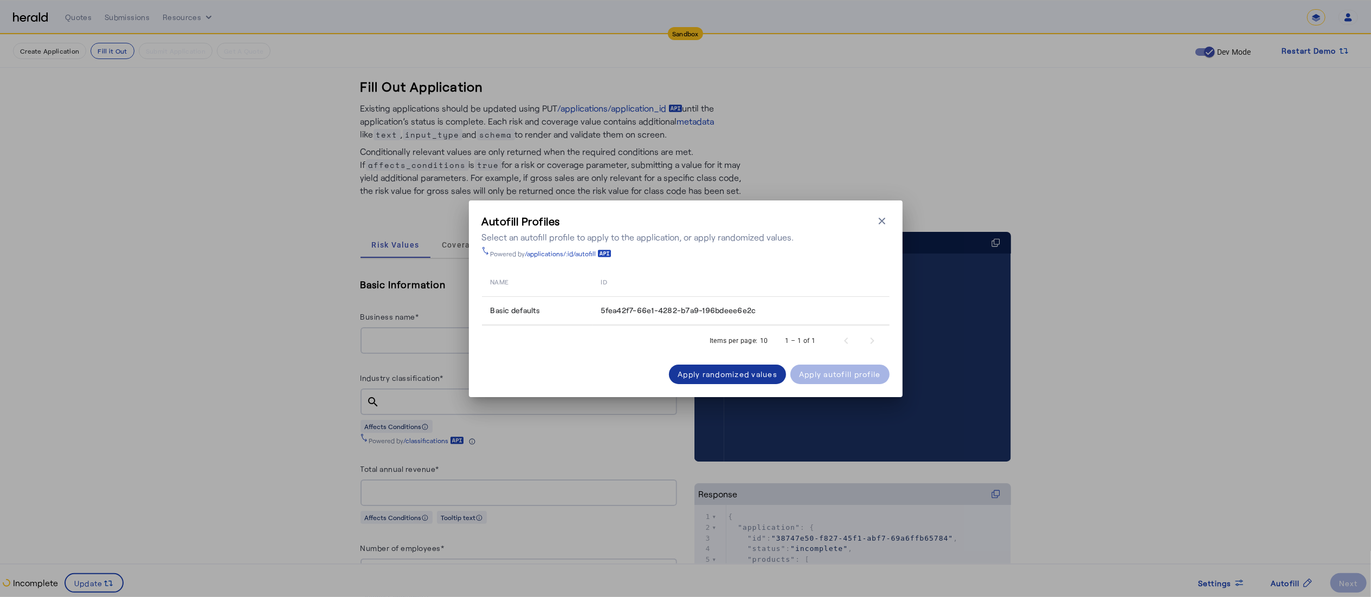
click at [749, 369] on div "Apply randomized values" at bounding box center [728, 374] width 100 height 11
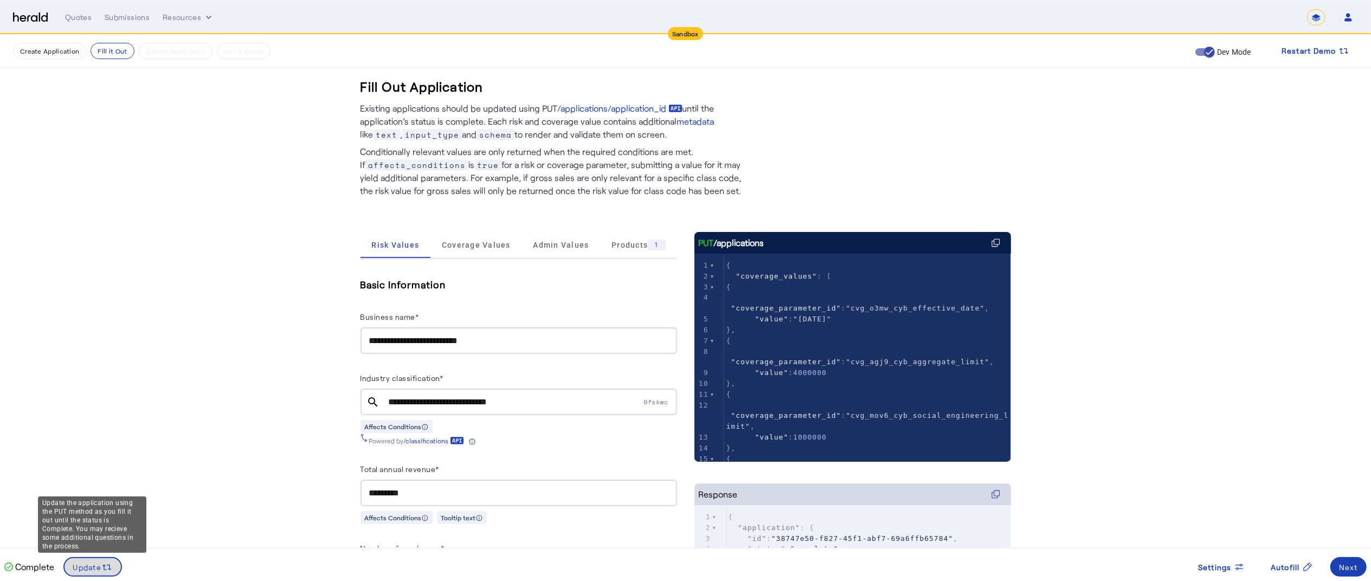
click at [92, 563] on span "Update" at bounding box center [87, 567] width 29 height 11
click at [1354, 569] on div "Next" at bounding box center [1348, 567] width 19 height 11
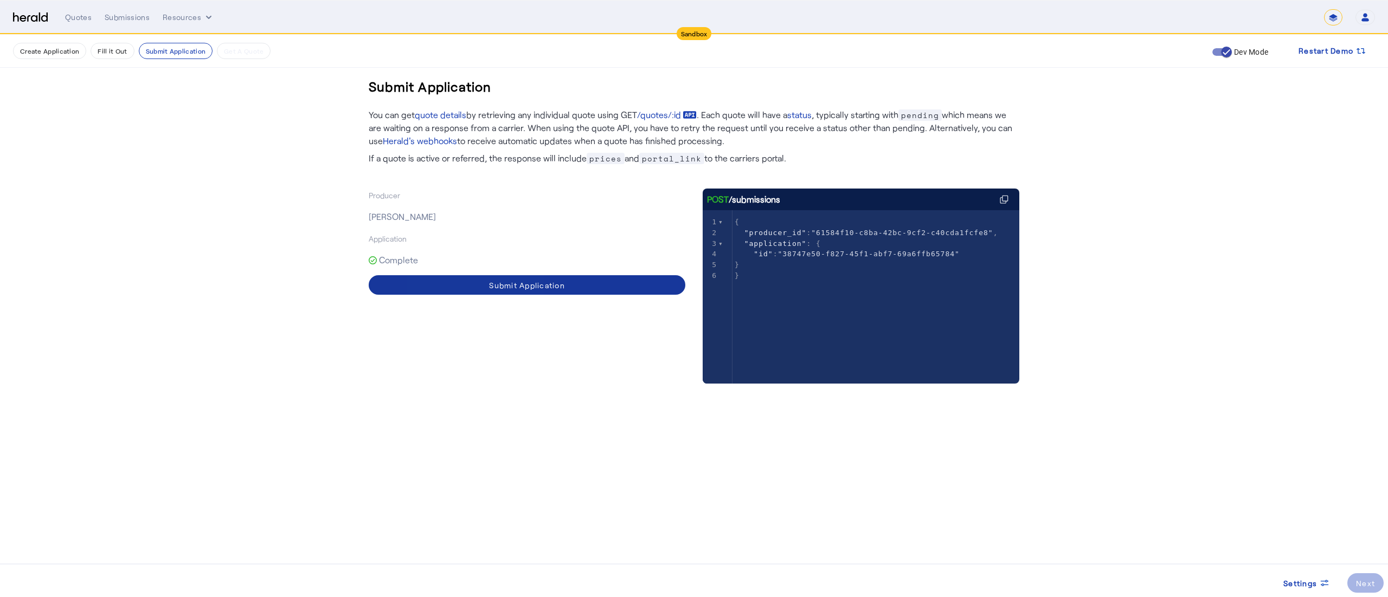
click at [477, 281] on span at bounding box center [527, 285] width 317 height 26
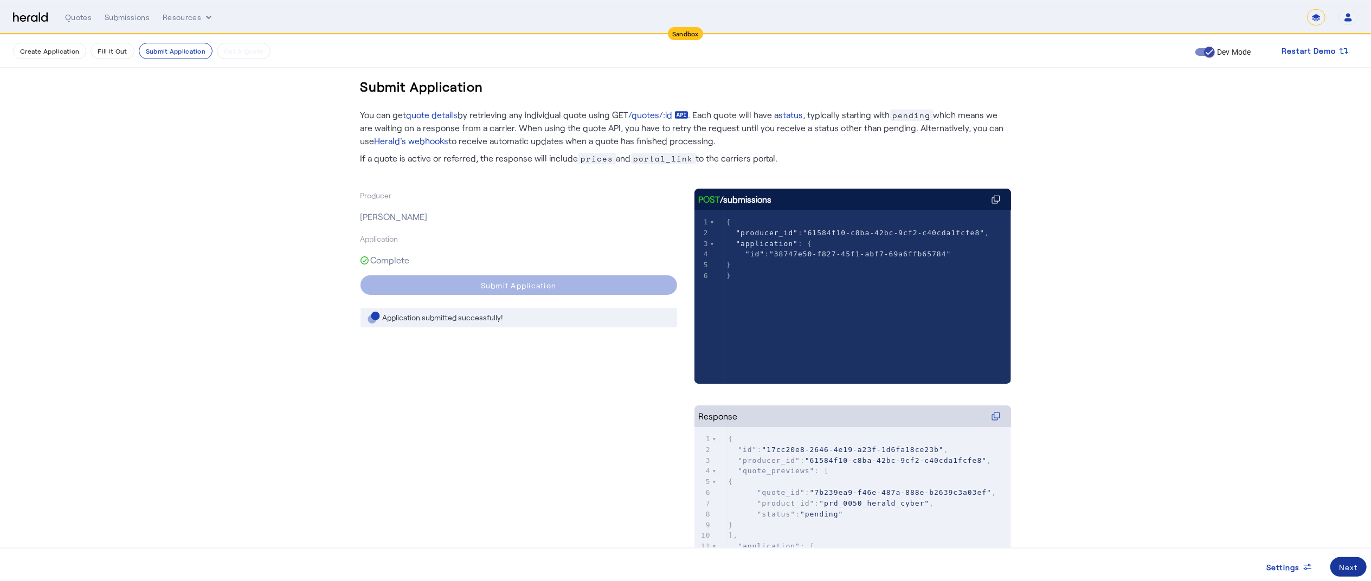
click at [1335, 558] on span at bounding box center [1348, 567] width 36 height 26
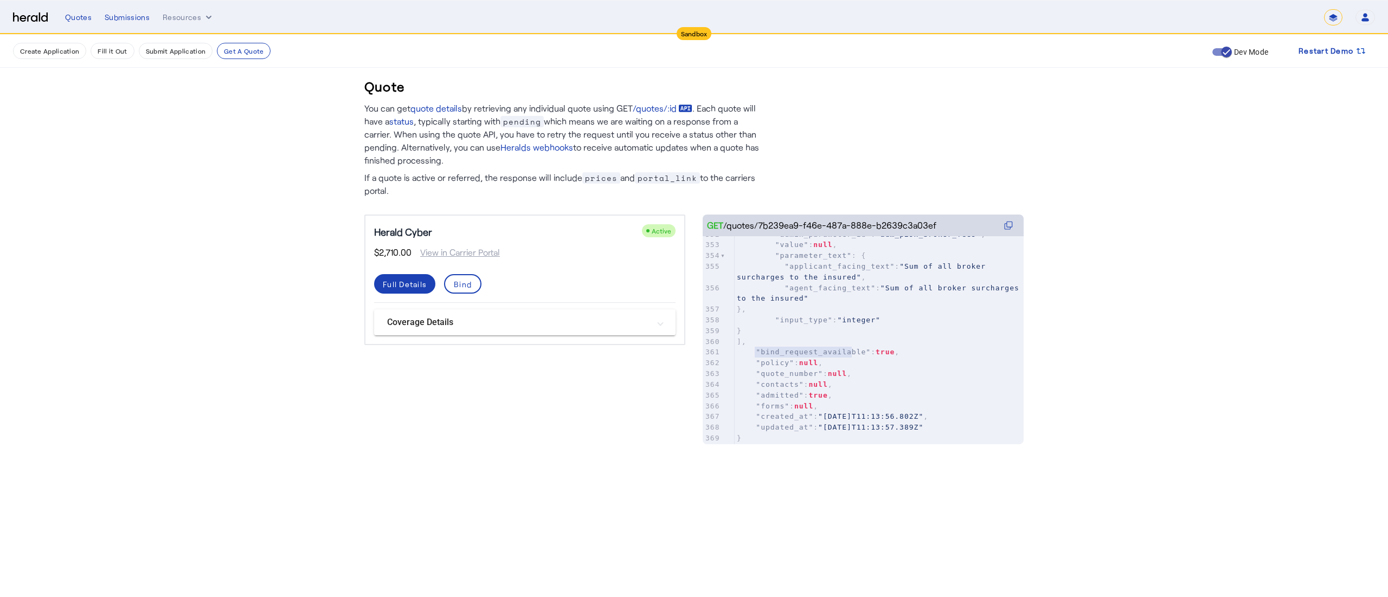
type textarea "**********"
drag, startPoint x: 756, startPoint y: 340, endPoint x: 858, endPoint y: 340, distance: 101.9
click at [858, 348] on span ""bind_request_available"" at bounding box center [813, 352] width 115 height 8
click at [471, 277] on span at bounding box center [462, 284] width 35 height 26
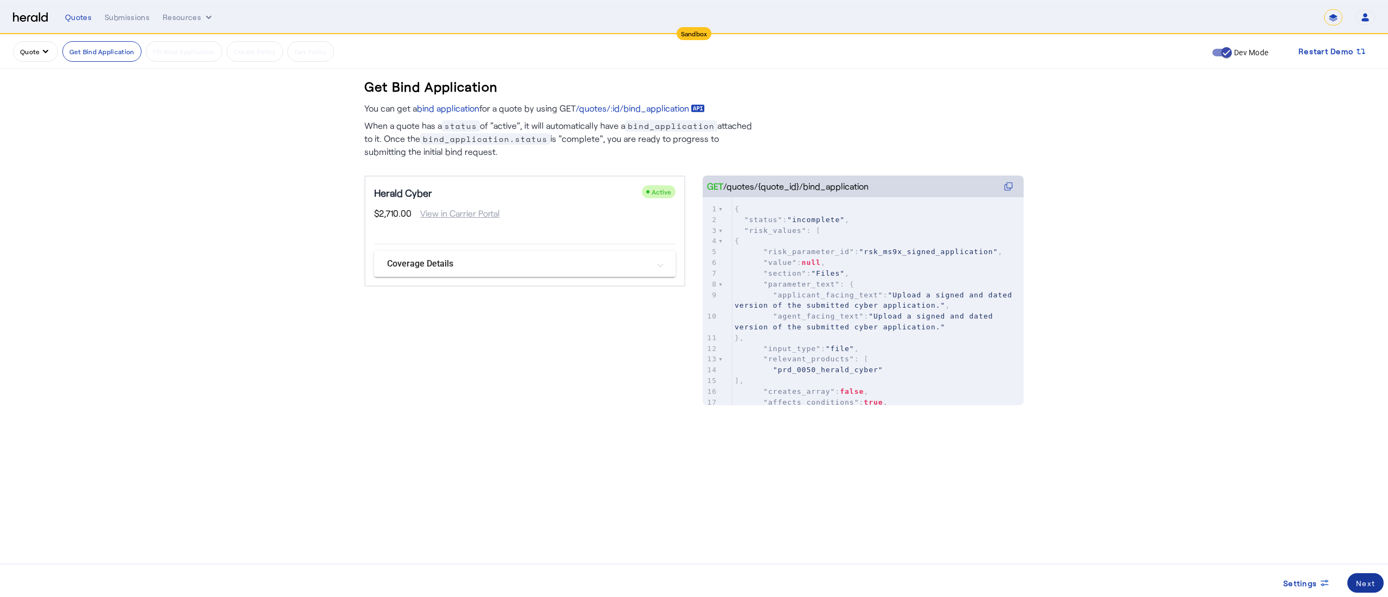
click at [1368, 577] on span at bounding box center [1365, 583] width 36 height 26
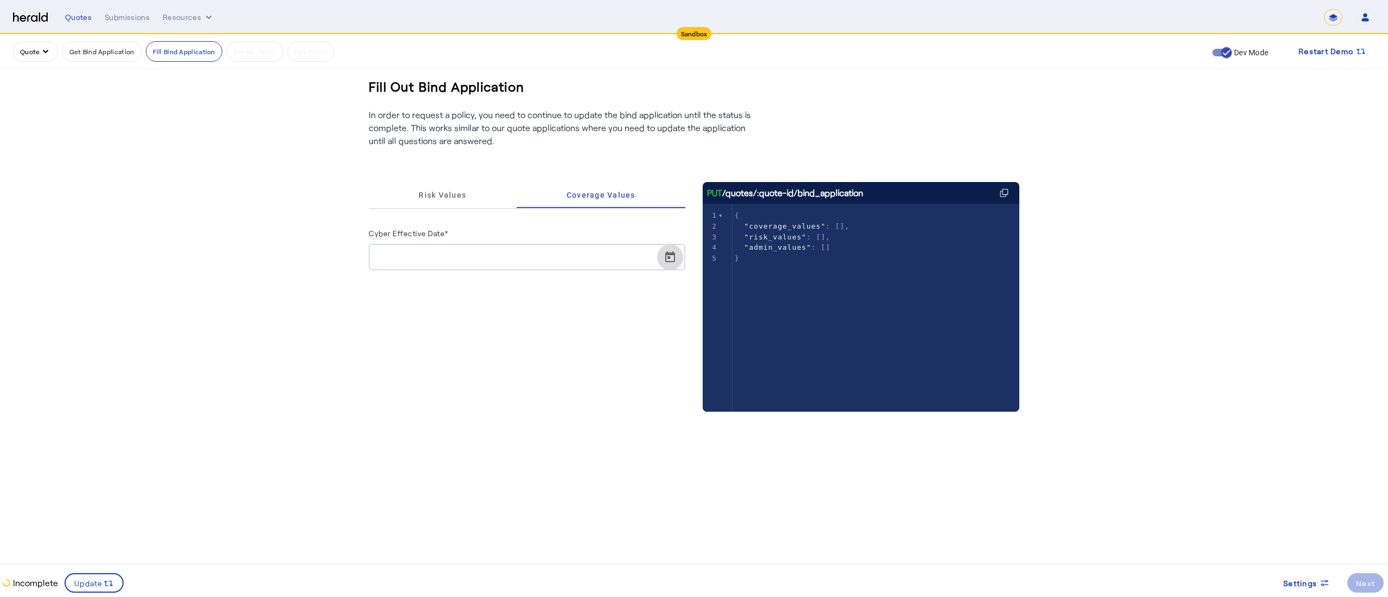
click at [677, 256] on span "Open calendar" at bounding box center [670, 258] width 26 height 26
click at [448, 399] on span "17" at bounding box center [449, 403] width 20 height 20
click at [673, 255] on span "Open calendar" at bounding box center [670, 258] width 26 height 26
click at [486, 423] on span "26" at bounding box center [493, 425] width 20 height 20
type input "**********"
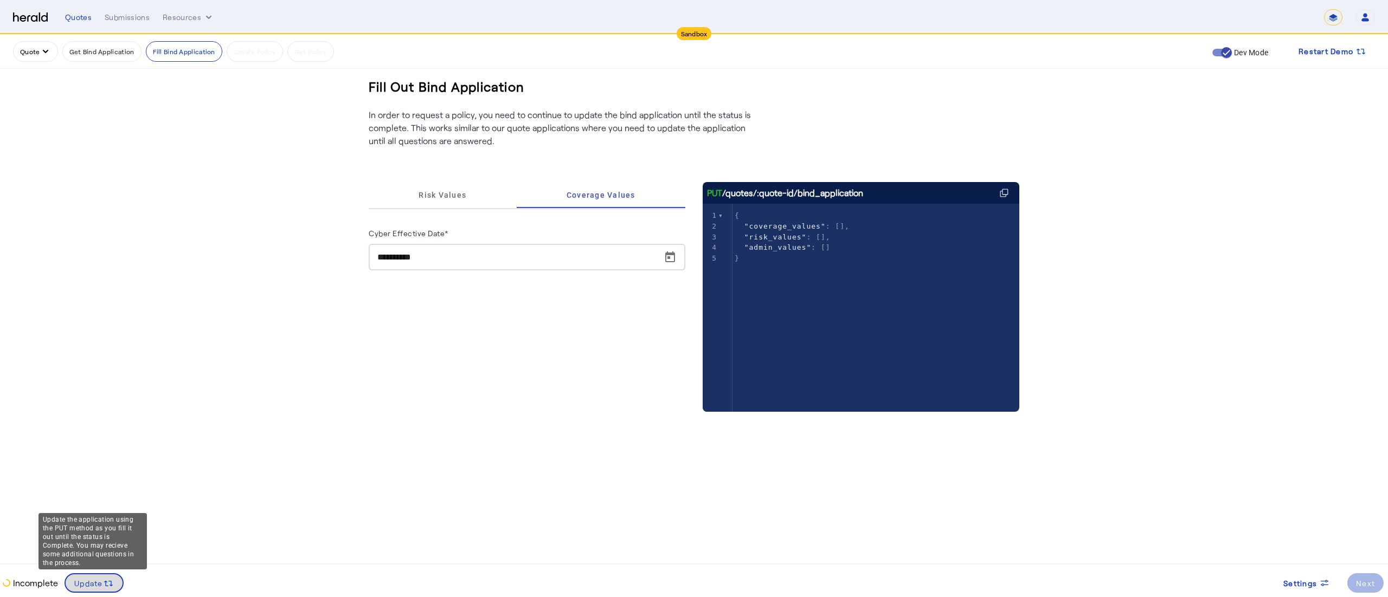
click at [105, 592] on span at bounding box center [94, 583] width 57 height 26
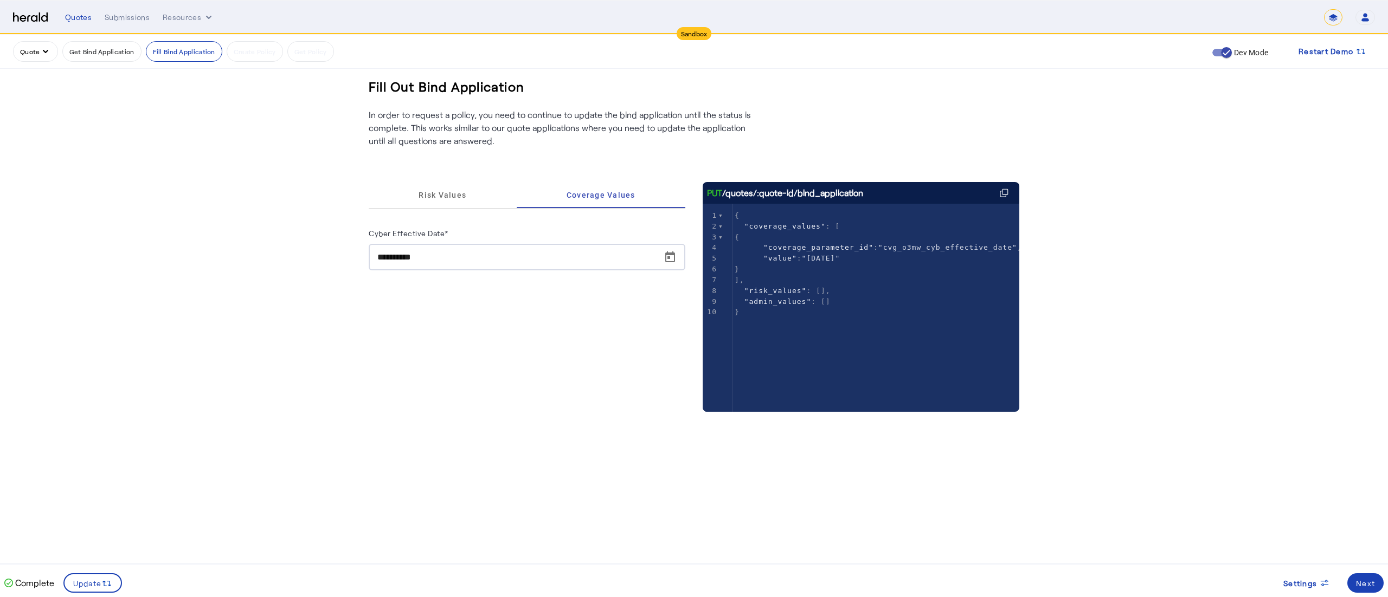
click at [1368, 520] on div "**********" at bounding box center [694, 260] width 1388 height 520
click at [1368, 578] on div "Next" at bounding box center [1365, 583] width 19 height 11
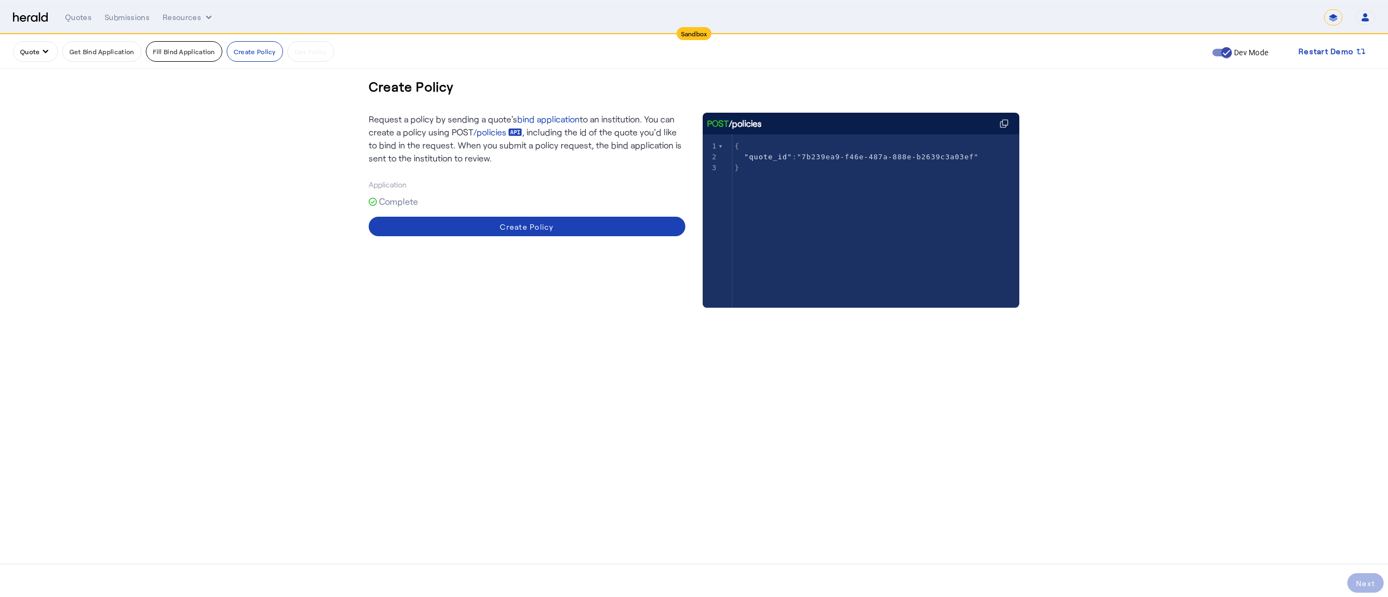
click at [181, 49] on button "Fill Bind Application" at bounding box center [184, 51] width 76 height 21
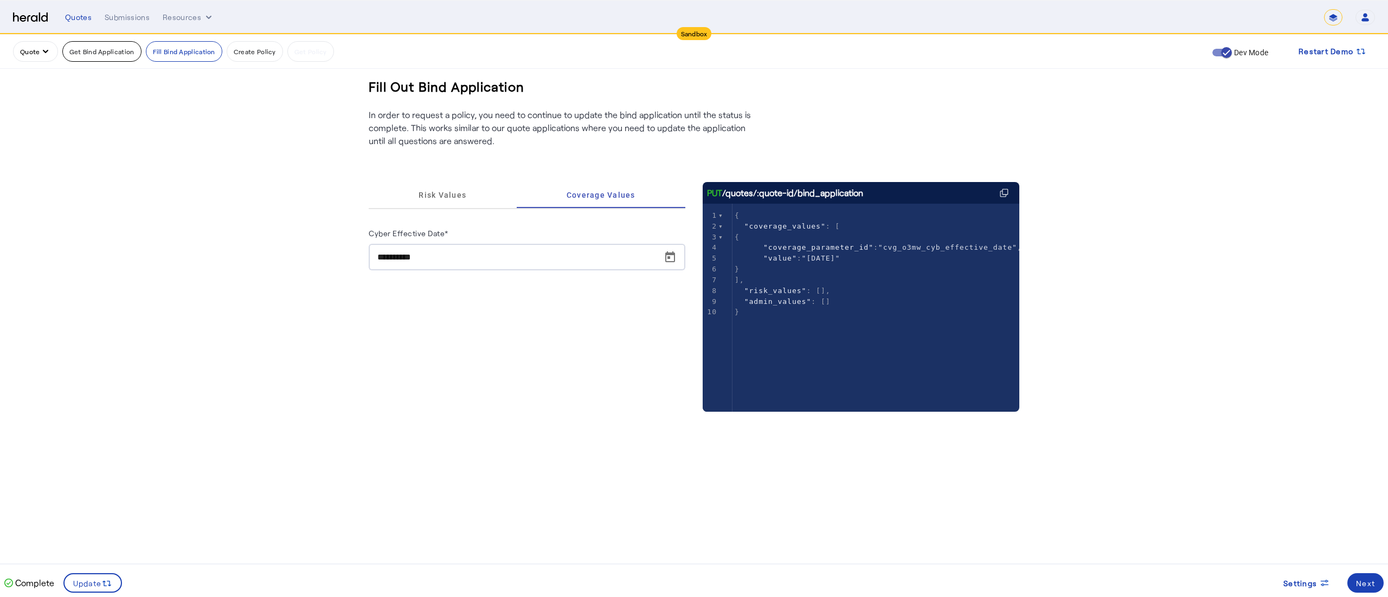
click at [89, 52] on button "Get Bind Application" at bounding box center [101, 51] width 79 height 21
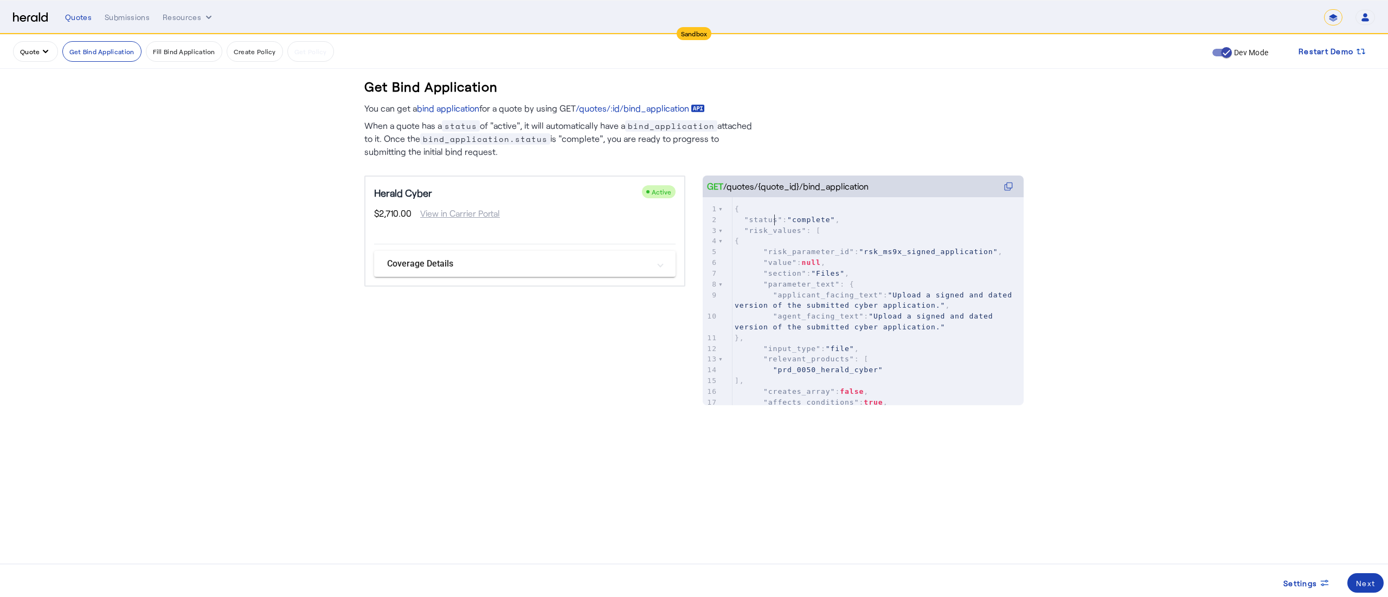
click at [773, 218] on span ""status"" at bounding box center [763, 220] width 38 height 8
type textarea "******"
type textarea "**********"
drag, startPoint x: 748, startPoint y: 214, endPoint x: 827, endPoint y: 217, distance: 79.2
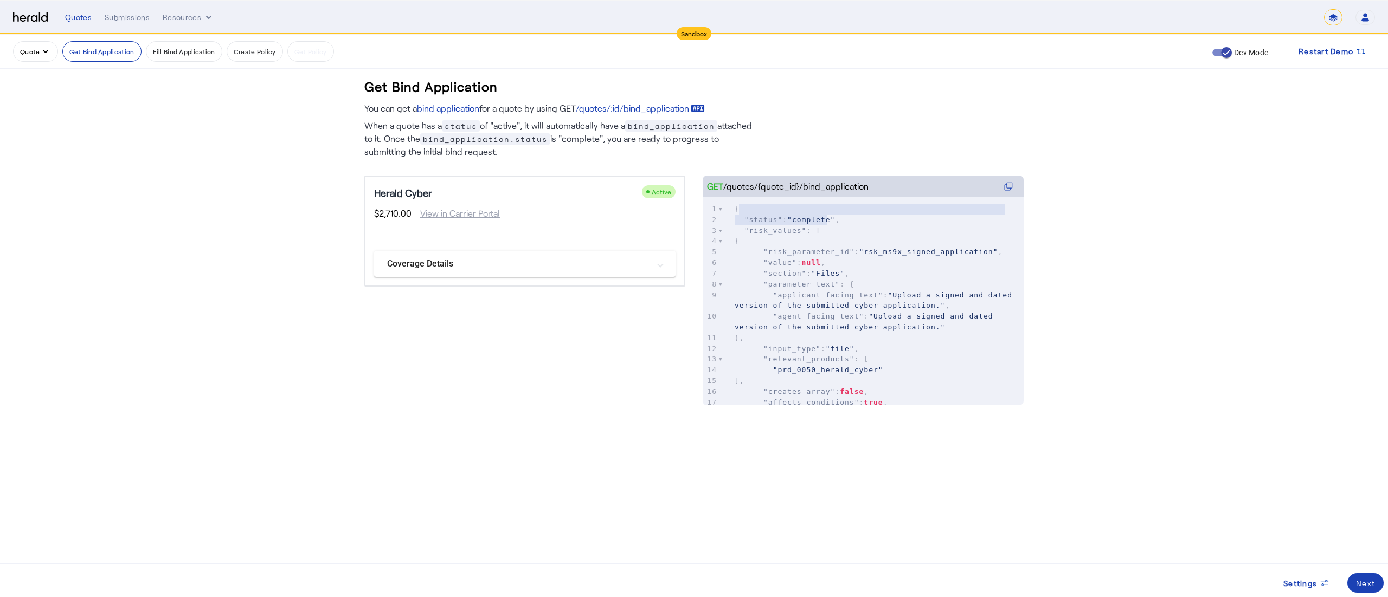
click at [827, 217] on pre ""status" : "complete" ," at bounding box center [877, 220] width 291 height 11
drag, startPoint x: 801, startPoint y: 188, endPoint x: 870, endPoint y: 190, distance: 68.9
click at [870, 190] on div "GET /quotes/{quote_id}/bind_application" at bounding box center [863, 187] width 321 height 22
click at [806, 220] on span ""complete"" at bounding box center [811, 220] width 48 height 8
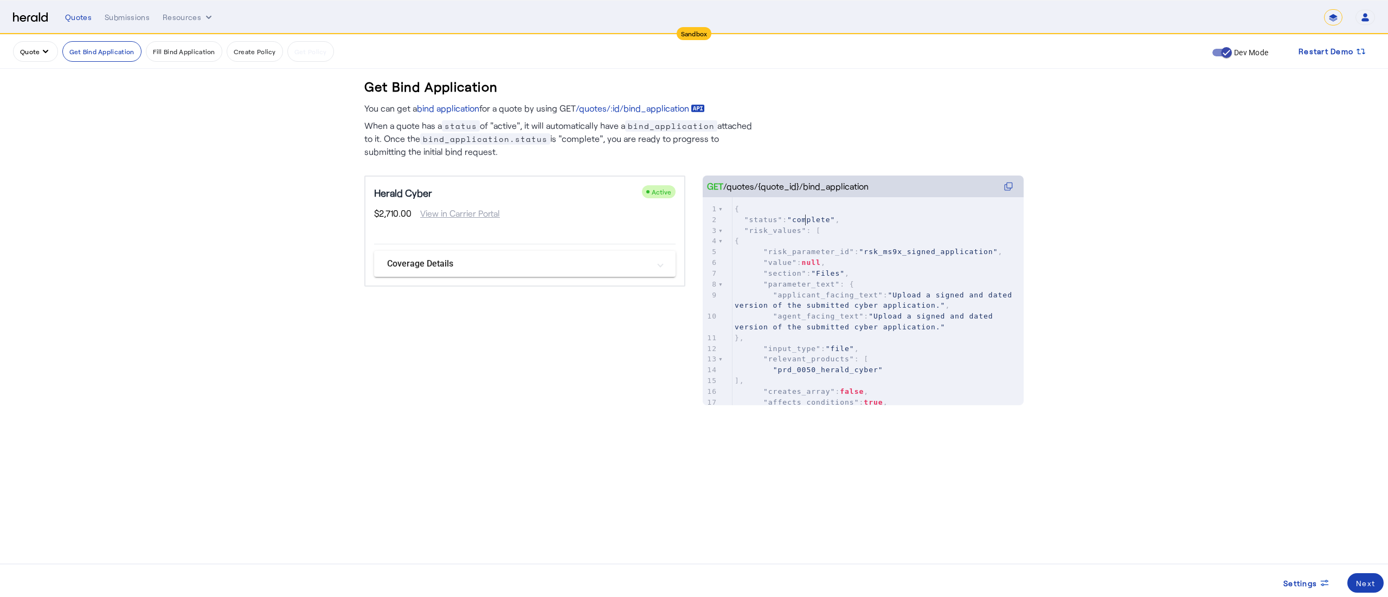
click at [806, 220] on span ""complete"" at bounding box center [811, 220] width 48 height 8
type textarea "********"
click at [1295, 578] on span "Settings" at bounding box center [1300, 583] width 34 height 11
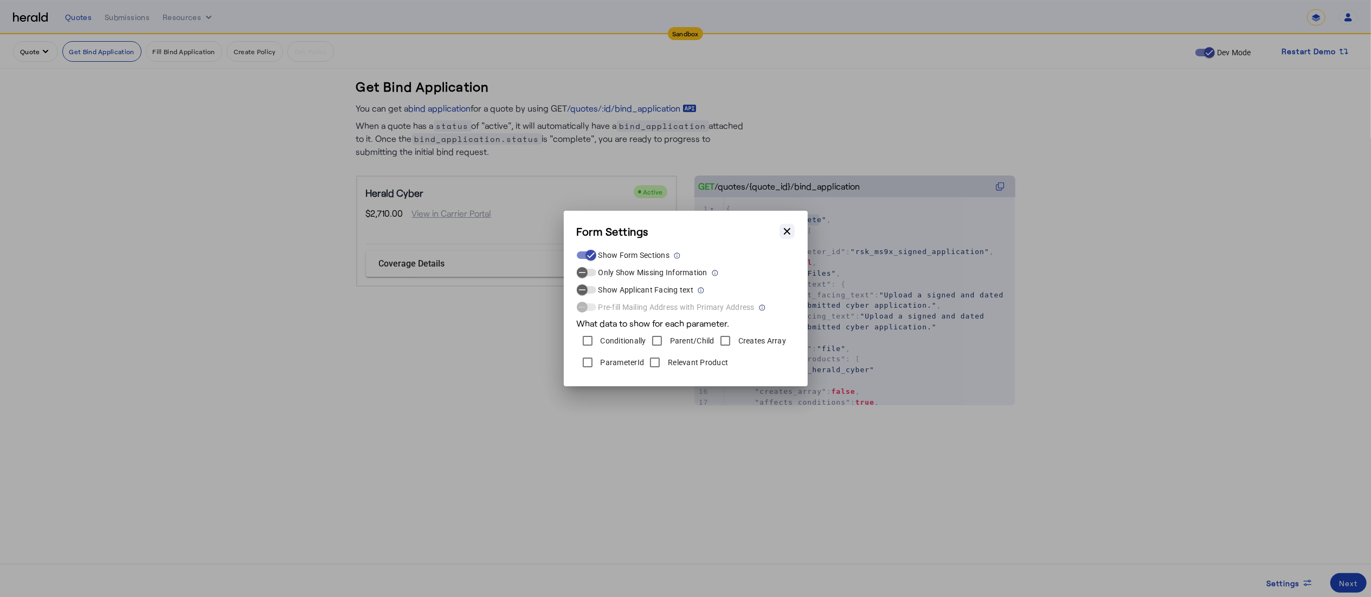
click at [790, 224] on button "Close modal" at bounding box center [787, 231] width 15 height 15
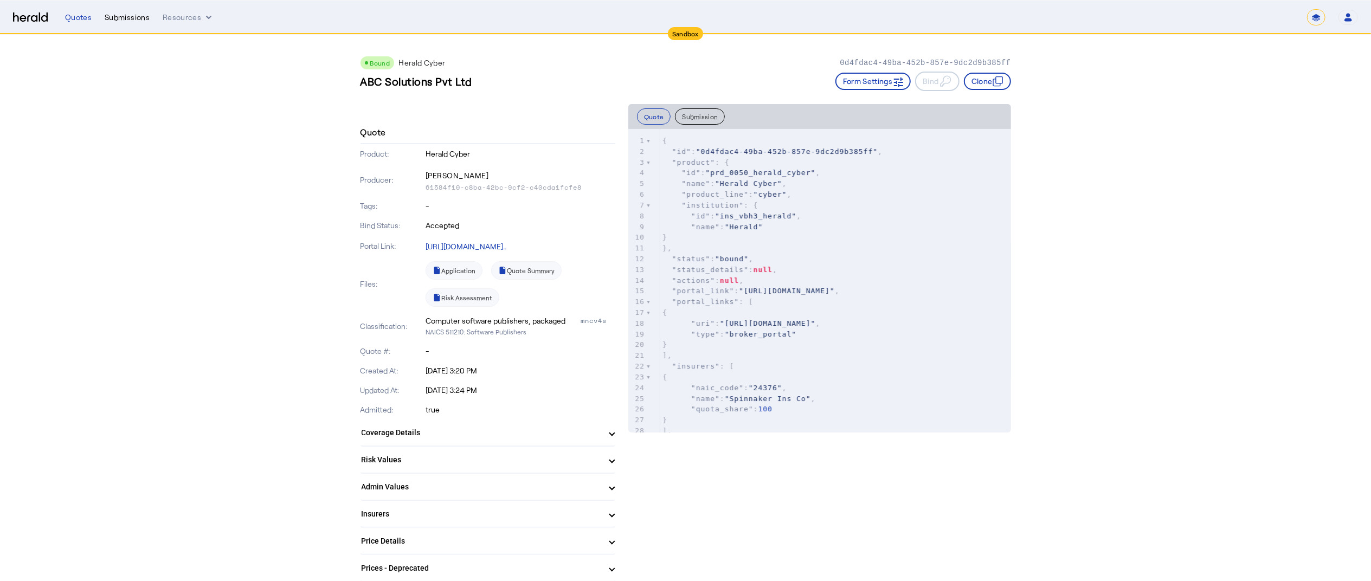
click at [141, 15] on div "Submissions" at bounding box center [127, 17] width 45 height 11
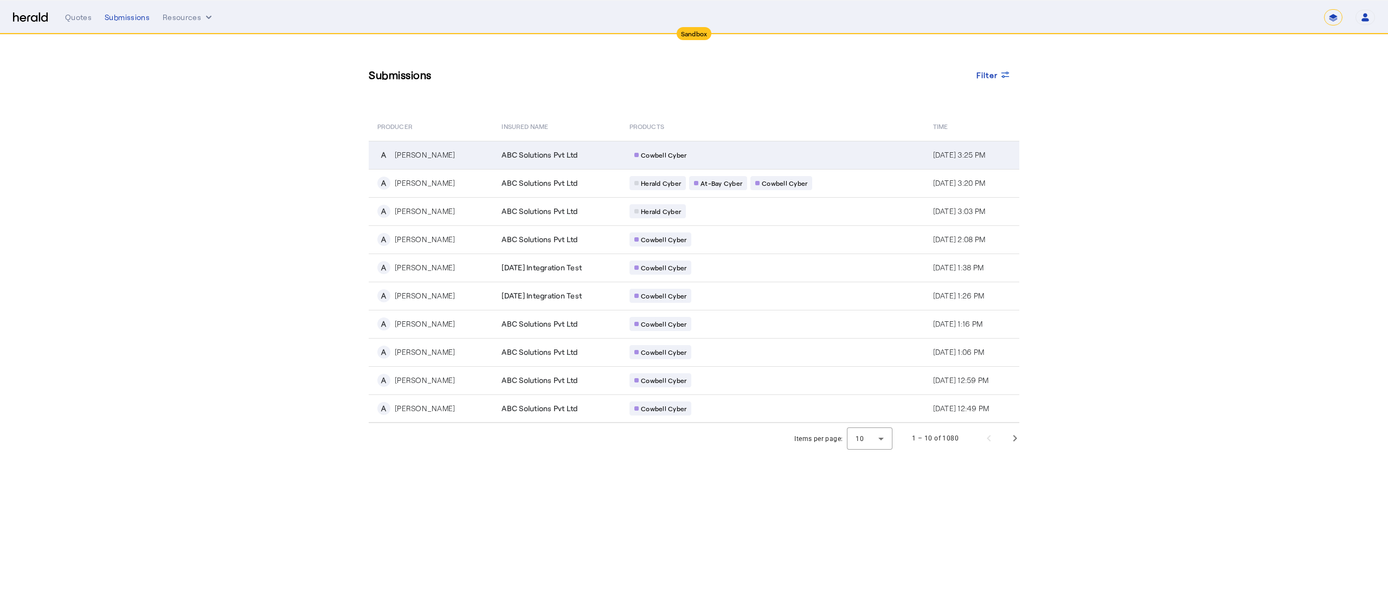
click at [425, 150] on div "[PERSON_NAME]" at bounding box center [425, 155] width 60 height 11
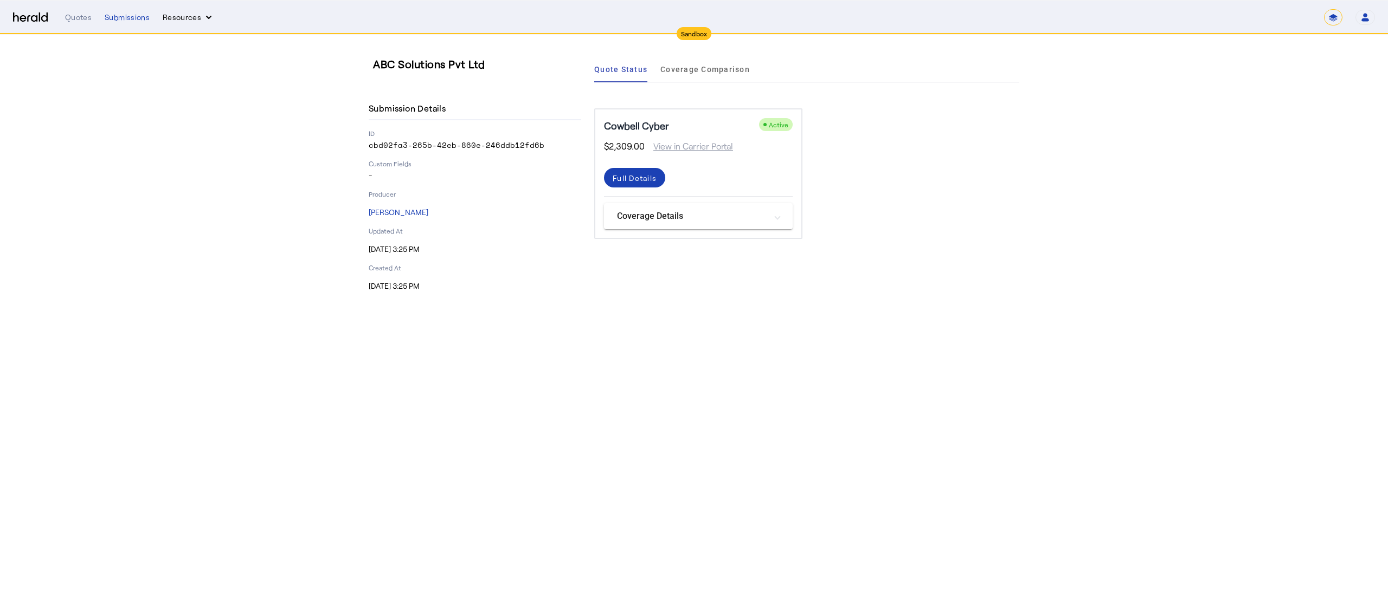
click at [196, 19] on button "Resources" at bounding box center [189, 17] width 52 height 11
click at [195, 91] on icon at bounding box center [199, 93] width 8 height 8
click at [74, 18] on div "Quotes" at bounding box center [78, 17] width 27 height 11
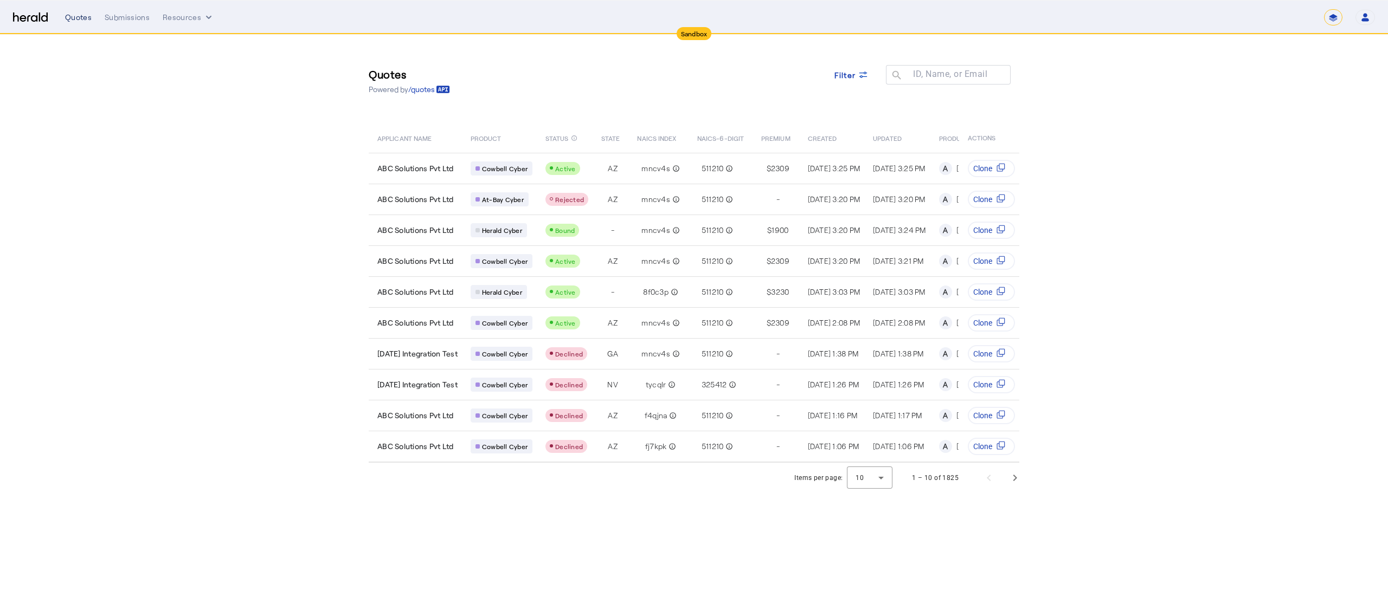
click at [83, 19] on div "Quotes" at bounding box center [78, 17] width 27 height 11
click at [156, 17] on div "Quotes Submissions Resources" at bounding box center [694, 17] width 1259 height 11
click at [169, 20] on button "Resources" at bounding box center [189, 17] width 52 height 11
click at [178, 49] on div "Herald Request Builder" at bounding box center [217, 40] width 110 height 26
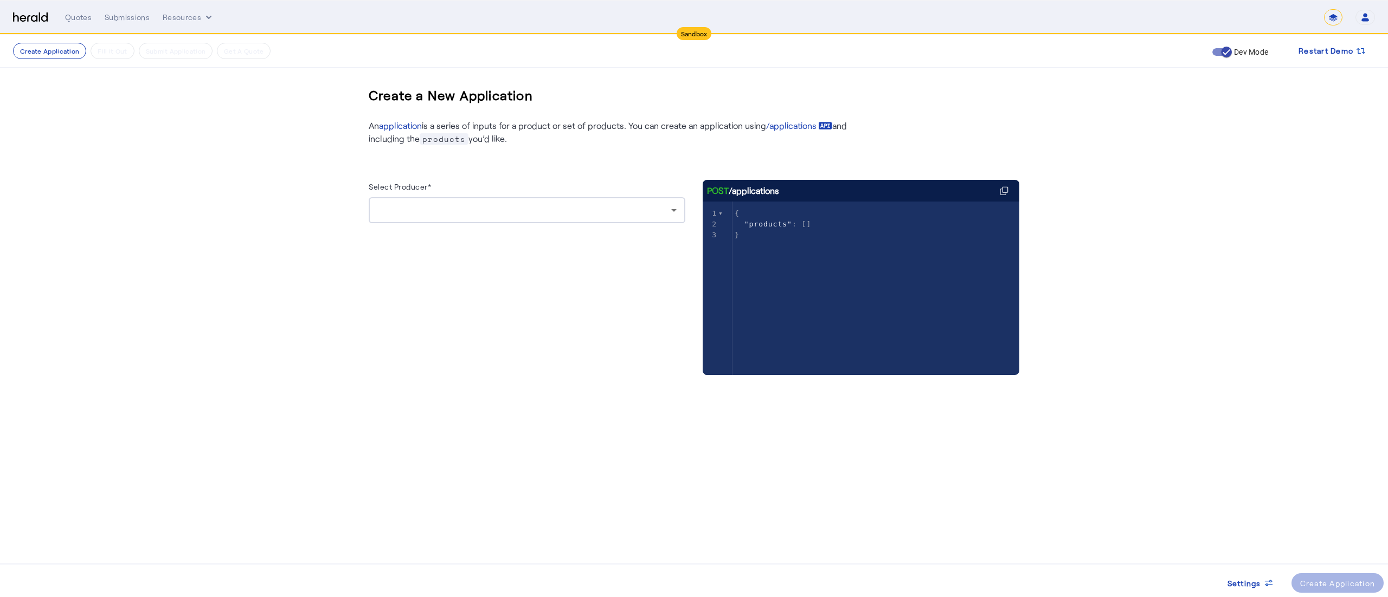
click at [406, 205] on div at bounding box center [524, 210] width 294 height 13
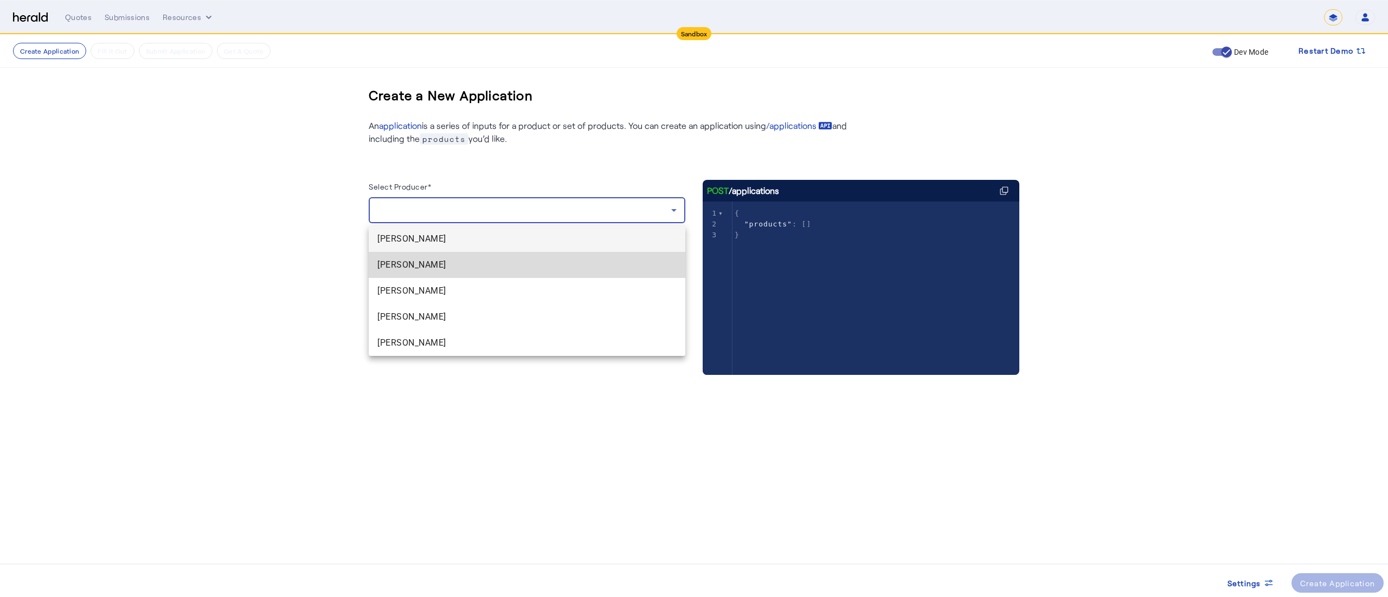
click at [409, 265] on span "[PERSON_NAME]" at bounding box center [526, 265] width 299 height 13
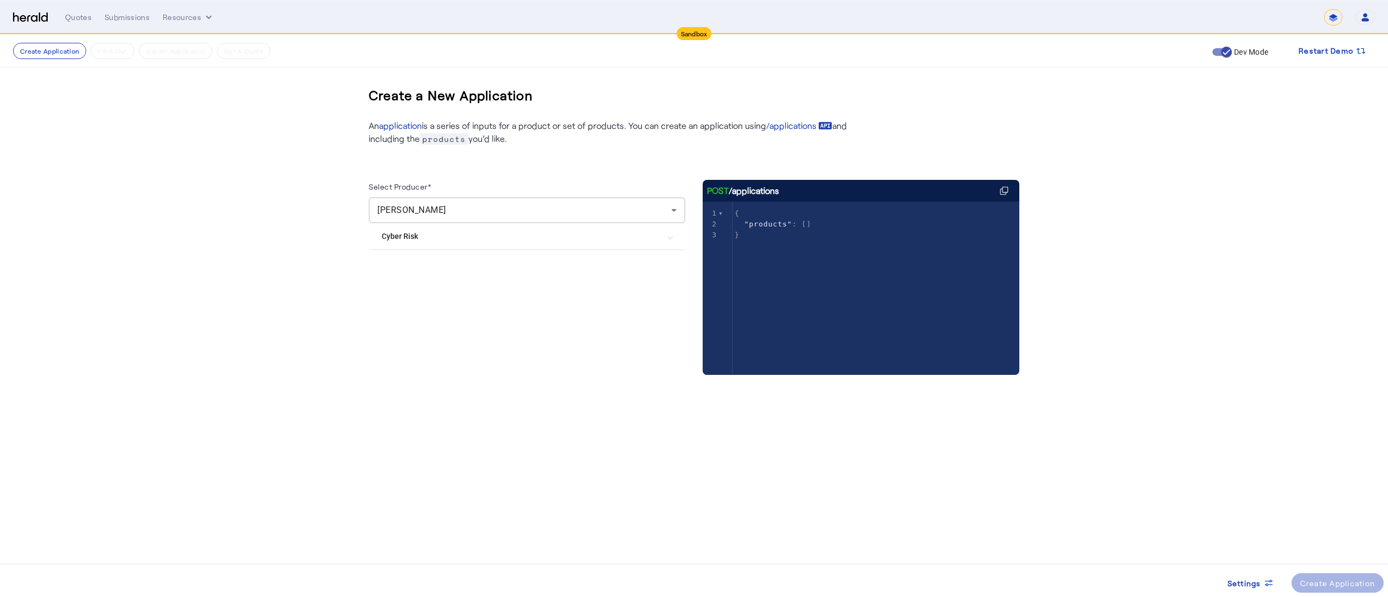
click at [440, 238] on Risk "Cyber Risk" at bounding box center [521, 236] width 278 height 11
click at [299, 225] on create-application-step "Create Application Fill it Out Submit Application Get A Quote Dev Mode Restart …" at bounding box center [694, 238] width 1388 height 406
click at [175, 21] on button "Resources" at bounding box center [189, 17] width 52 height 11
click at [131, 21] on div at bounding box center [694, 298] width 1388 height 597
click at [131, 21] on div "Submissions" at bounding box center [127, 17] width 45 height 11
